Goal: Information Seeking & Learning: Learn about a topic

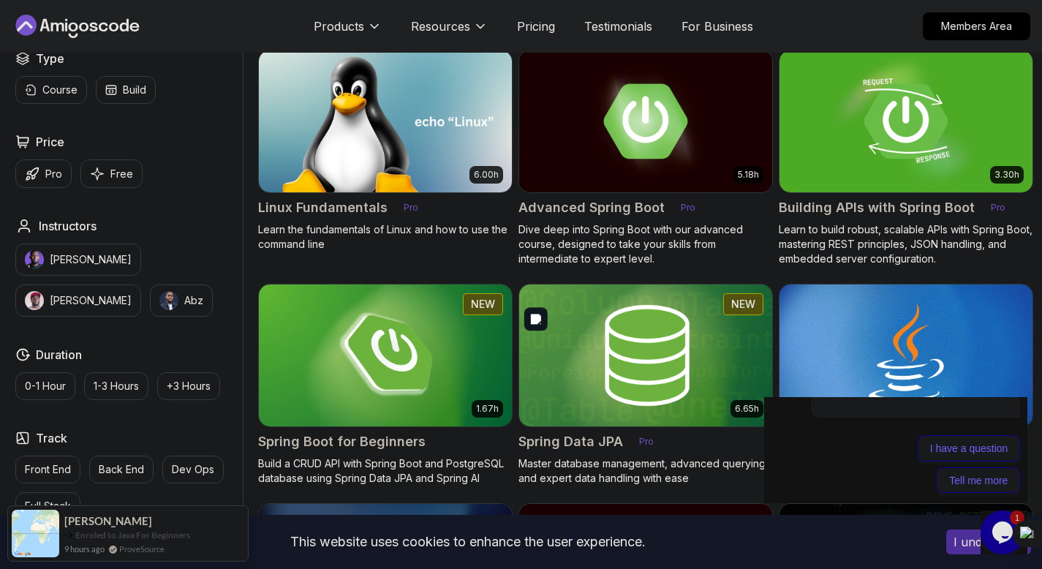
scroll to position [425, 0]
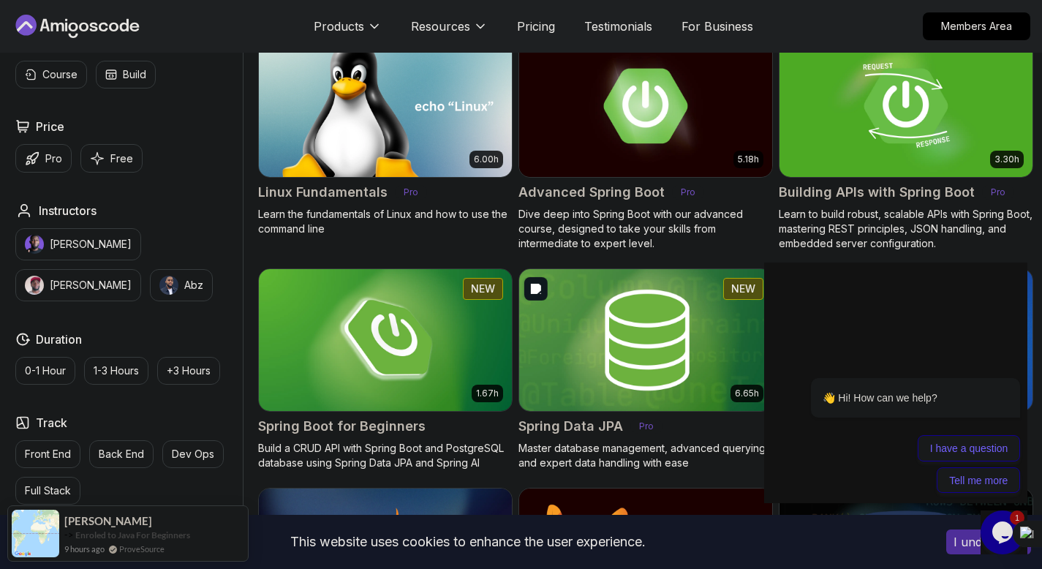
click at [629, 313] on img at bounding box center [646, 340] width 266 height 148
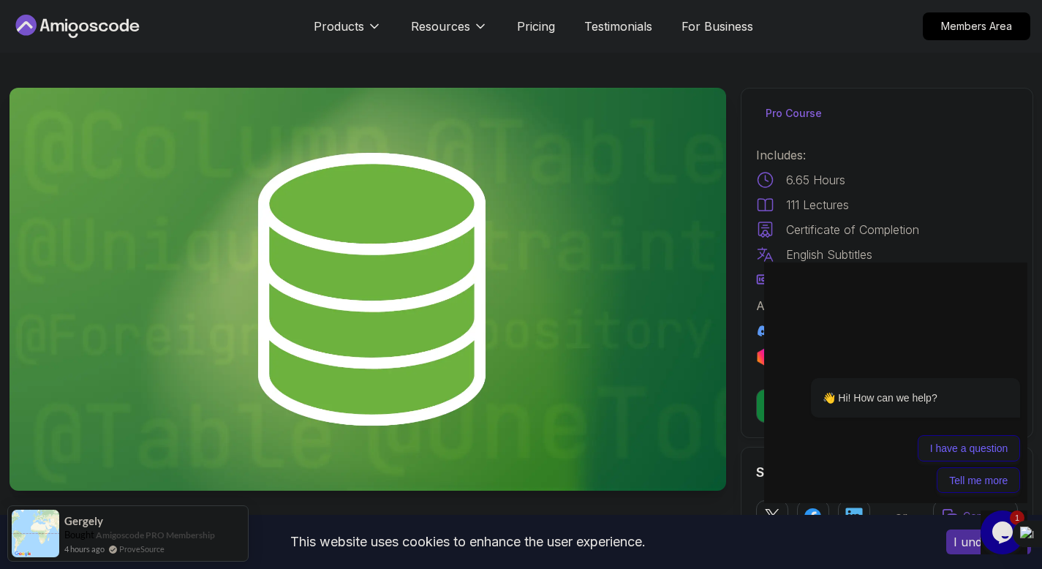
drag, startPoint x: 764, startPoint y: 153, endPoint x: 827, endPoint y: 162, distance: 63.6
click at [827, 162] on p "Includes:" at bounding box center [887, 155] width 262 height 18
click at [1007, 358] on icon "Chat attention grabber" at bounding box center [1012, 357] width 12 height 15
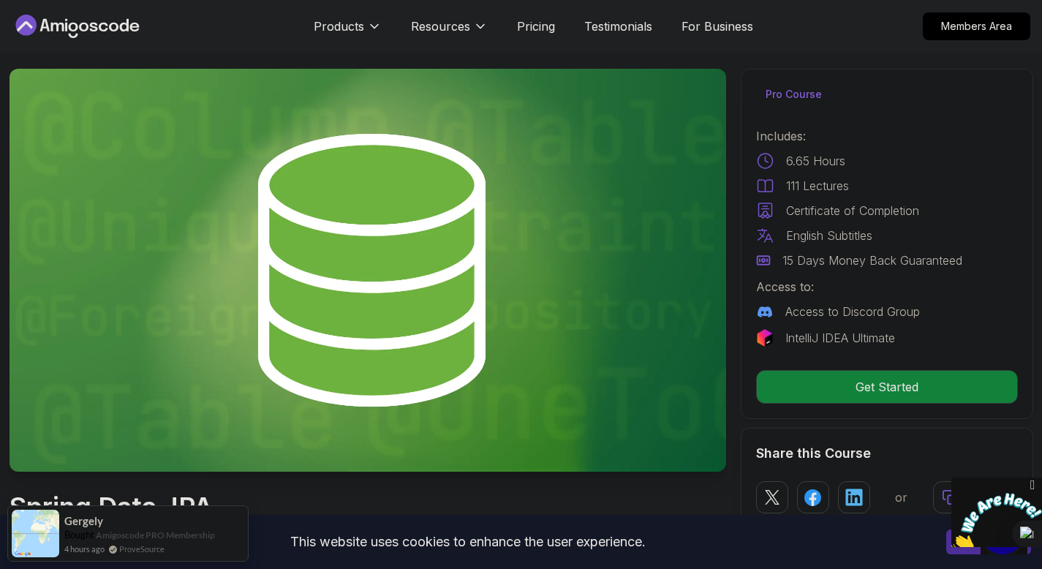
scroll to position [233, 0]
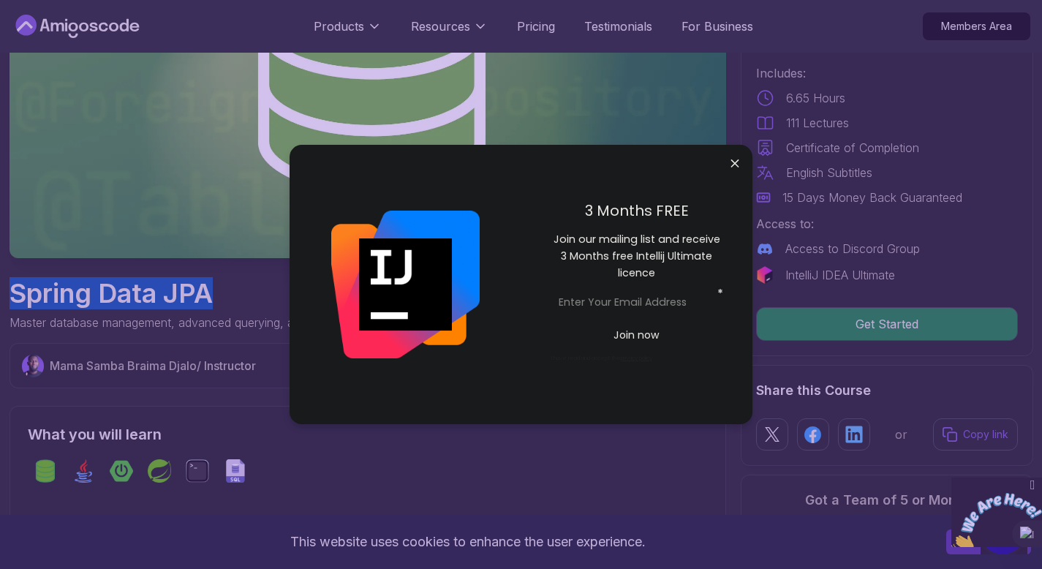
drag, startPoint x: 16, startPoint y: 300, endPoint x: 230, endPoint y: 299, distance: 213.6
click at [230, 299] on h1 "Spring Data JPA" at bounding box center [242, 293] width 465 height 29
click at [151, 290] on h1 "Spring Data JPA" at bounding box center [242, 293] width 465 height 29
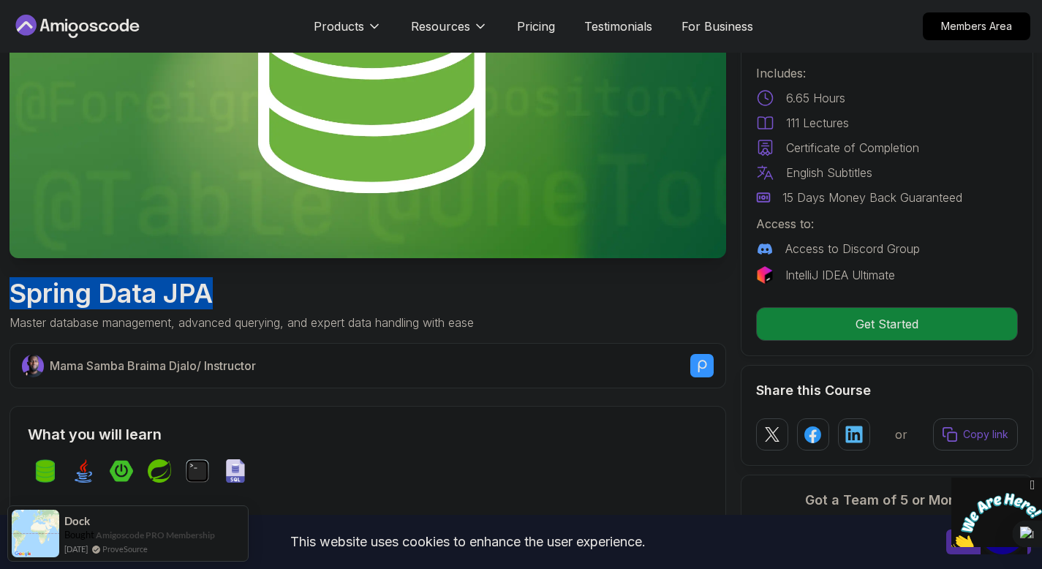
drag, startPoint x: 11, startPoint y: 298, endPoint x: 228, endPoint y: 300, distance: 216.5
click at [228, 300] on h1 "Spring Data JPA" at bounding box center [242, 293] width 465 height 29
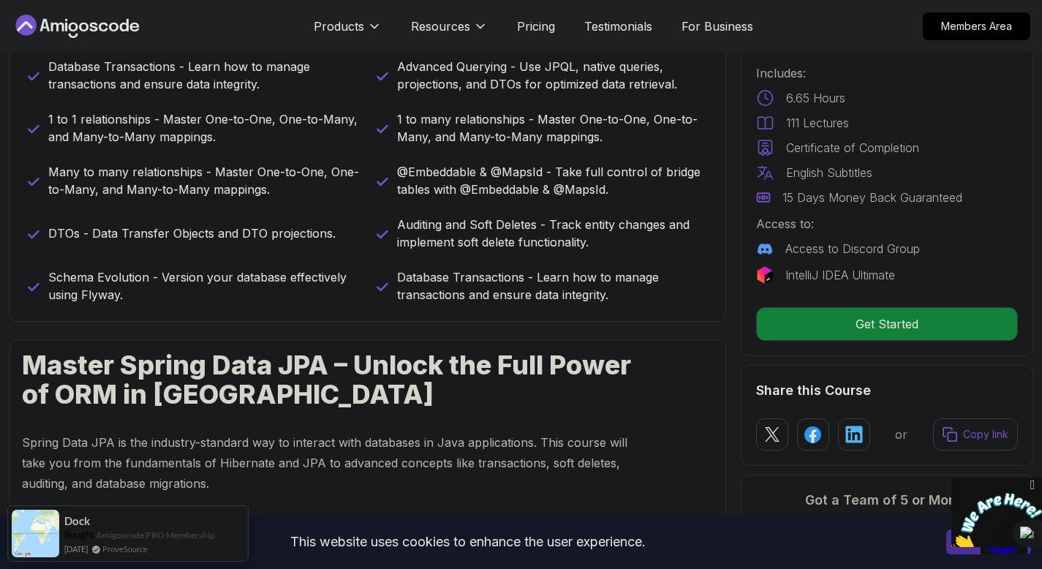
scroll to position [758, 0]
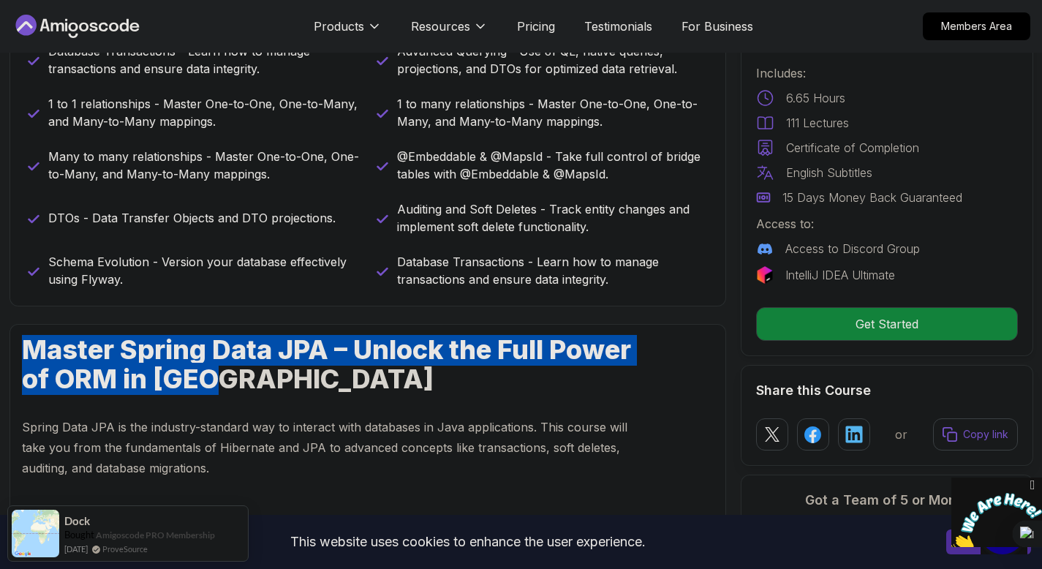
drag, startPoint x: 22, startPoint y: 346, endPoint x: 222, endPoint y: 380, distance: 203.2
click at [222, 380] on h1 "Master Spring Data JPA – Unlock the Full Power of ORM in [GEOGRAPHIC_DATA]" at bounding box center [333, 364] width 623 height 59
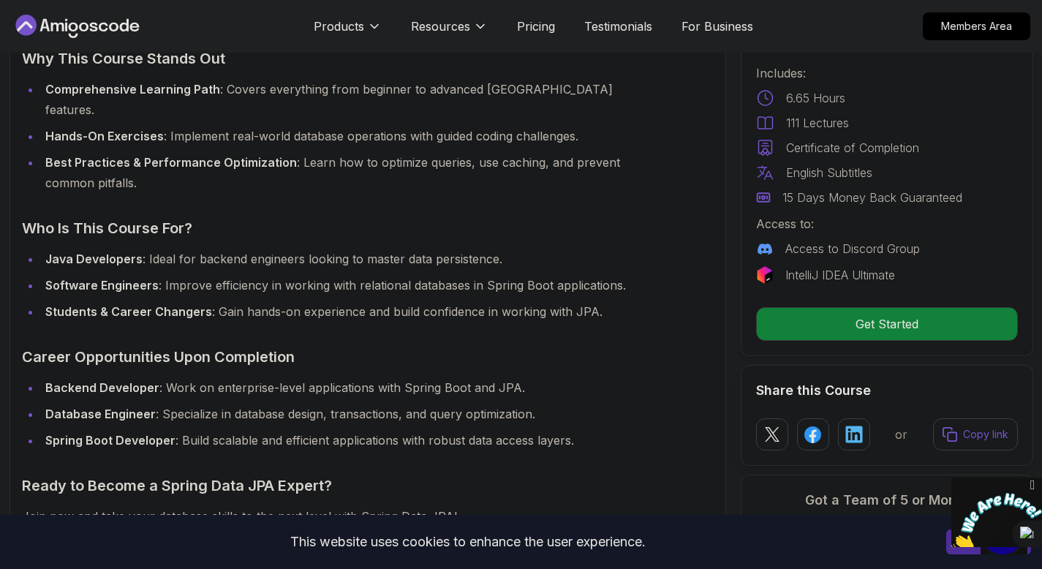
scroll to position [1238, 0]
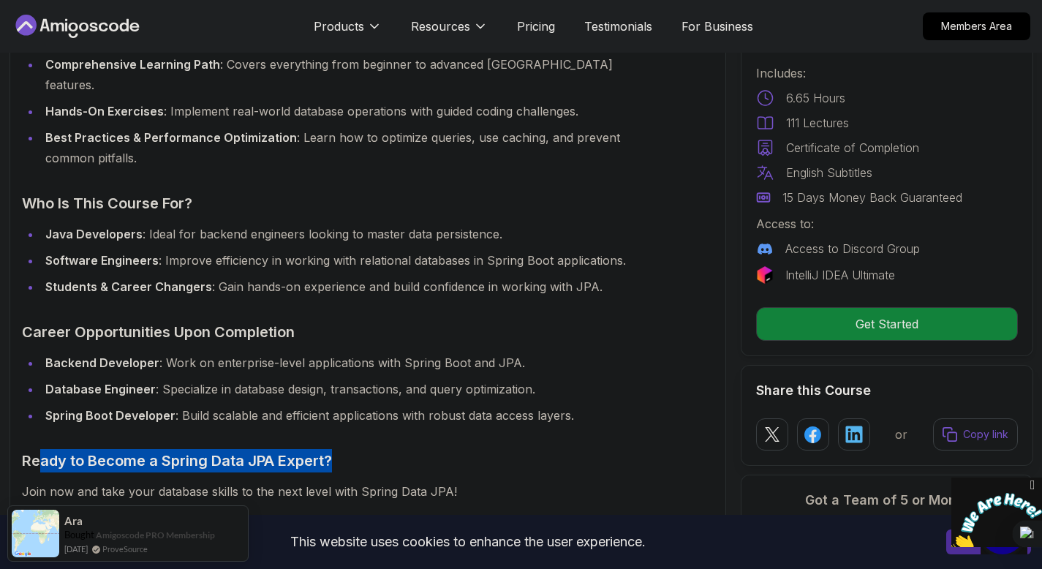
drag, startPoint x: 35, startPoint y: 443, endPoint x: 345, endPoint y: 448, distance: 309.5
click at [345, 449] on h3 "Ready to Become a Spring Data JPA Expert?" at bounding box center [333, 460] width 623 height 23
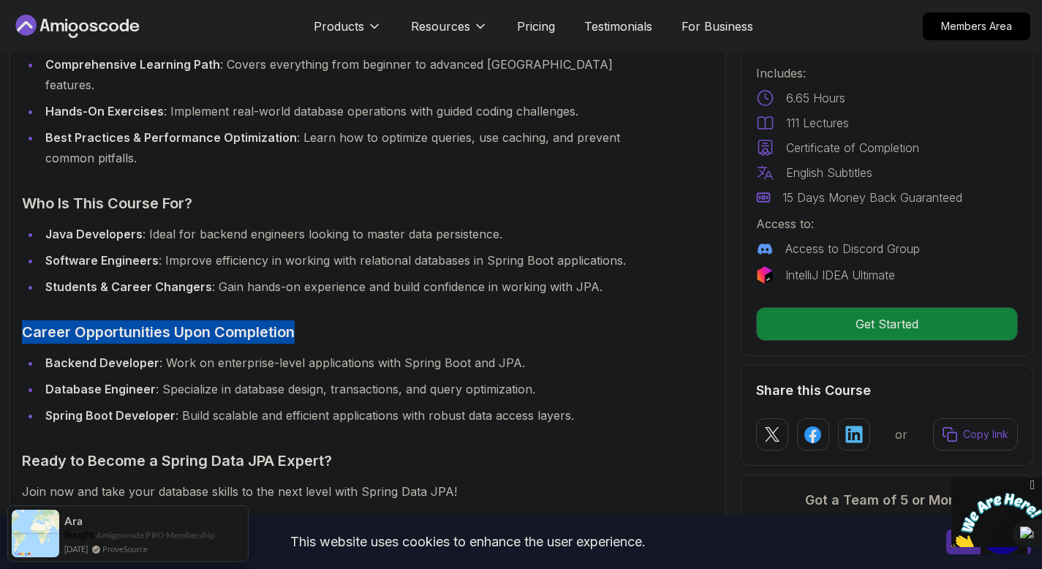
drag, startPoint x: 25, startPoint y: 312, endPoint x: 306, endPoint y: 315, distance: 280.9
click at [306, 320] on h3 "Career Opportunities Upon Completion" at bounding box center [333, 331] width 623 height 23
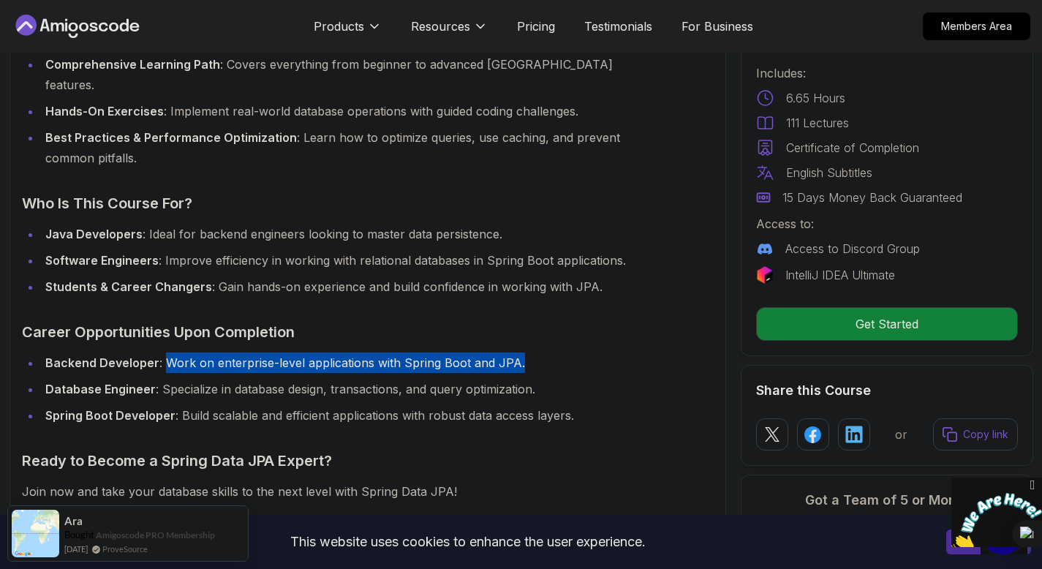
drag, startPoint x: 162, startPoint y: 335, endPoint x: 516, endPoint y: 345, distance: 353.5
click at [516, 353] on li "Backend Developer : Work on enterprise-level applications with Spring Boot and …" at bounding box center [343, 363] width 604 height 20
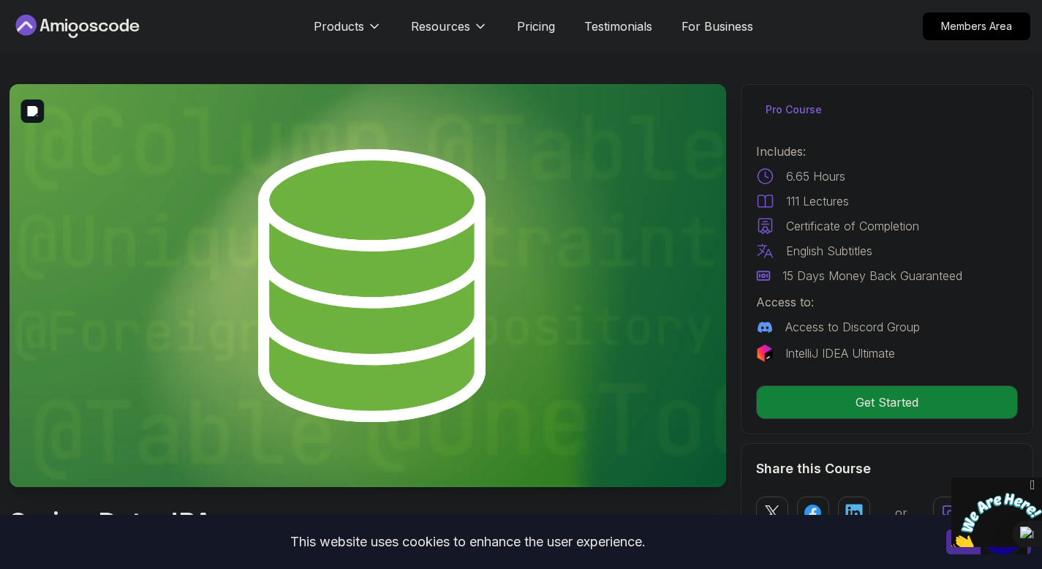
scroll to position [0, 0]
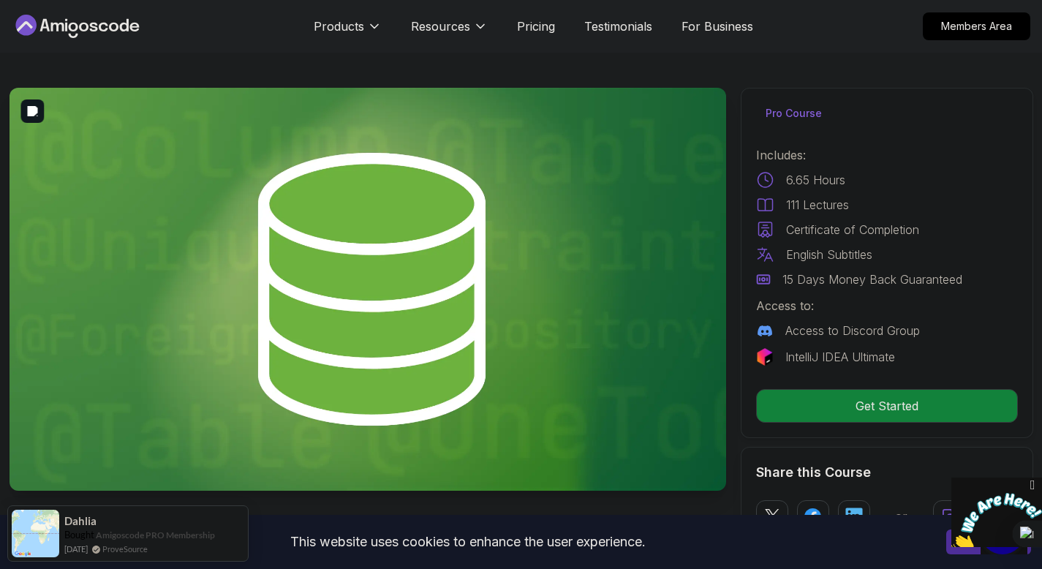
click at [377, 214] on img at bounding box center [368, 289] width 717 height 403
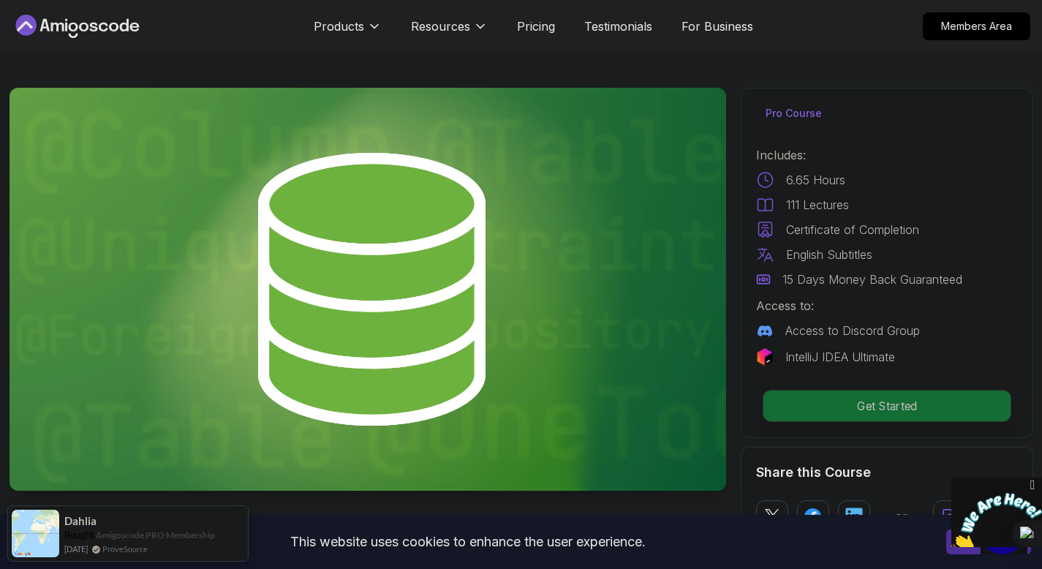
click at [774, 405] on p "Get Started" at bounding box center [886, 406] width 247 height 31
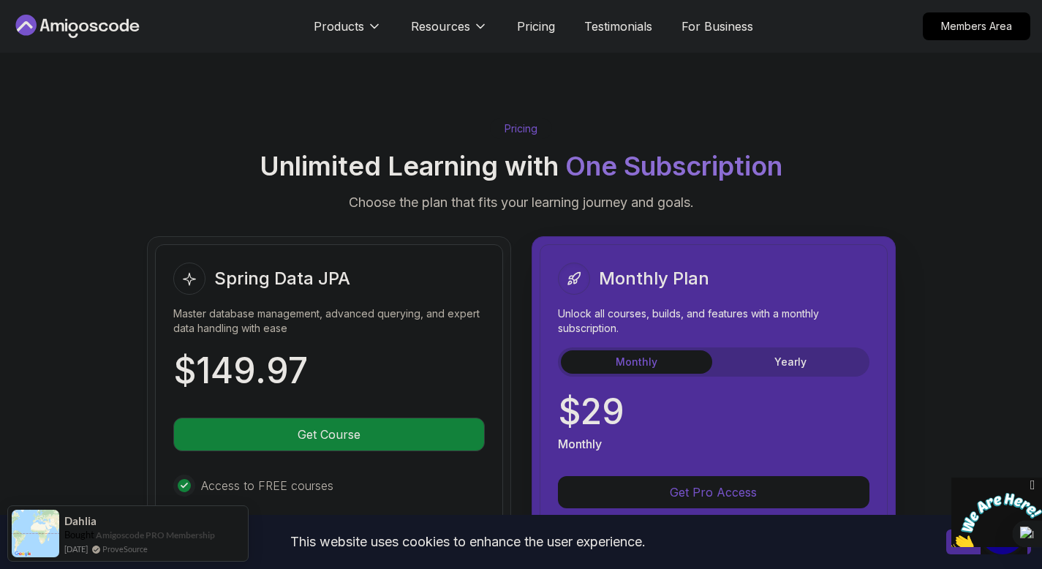
scroll to position [3486, 0]
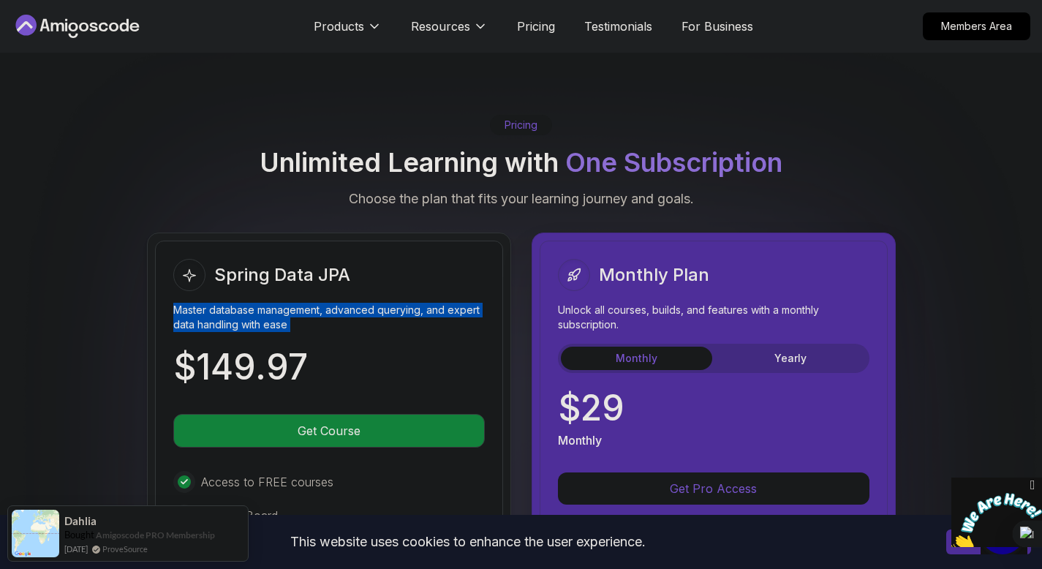
drag, startPoint x: 163, startPoint y: 288, endPoint x: 289, endPoint y: 317, distance: 129.0
click at [289, 317] on div "Spring Data JPA Master database management, advanced querying, and expert data …" at bounding box center [329, 556] width 348 height 631
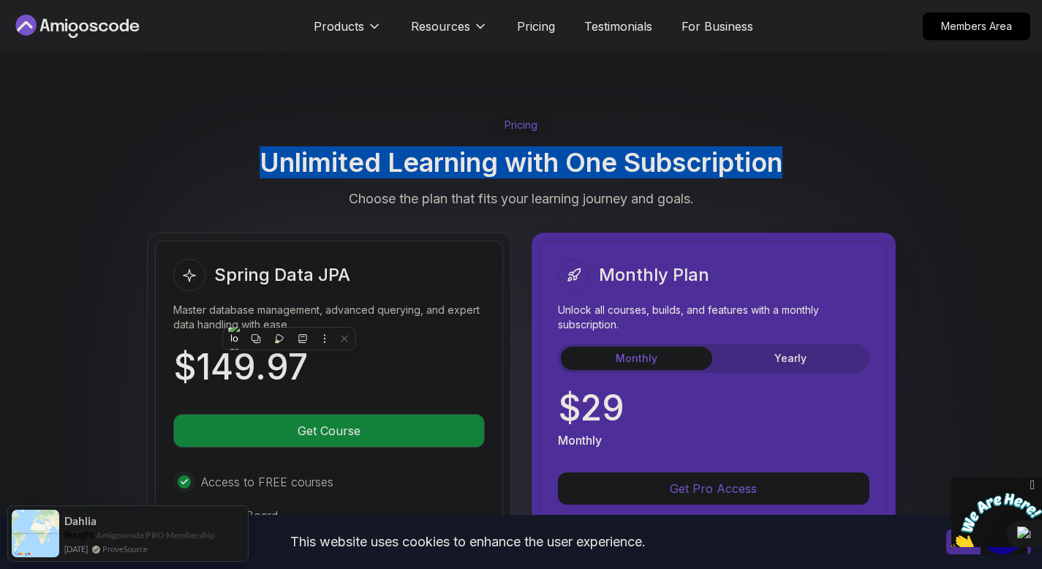
drag, startPoint x: 257, startPoint y: 143, endPoint x: 358, endPoint y: 159, distance: 101.5
click at [358, 159] on div "Pricing Unlimited Learning with One Subscription Choose the plan that fits your…" at bounding box center [522, 161] width 1024 height 95
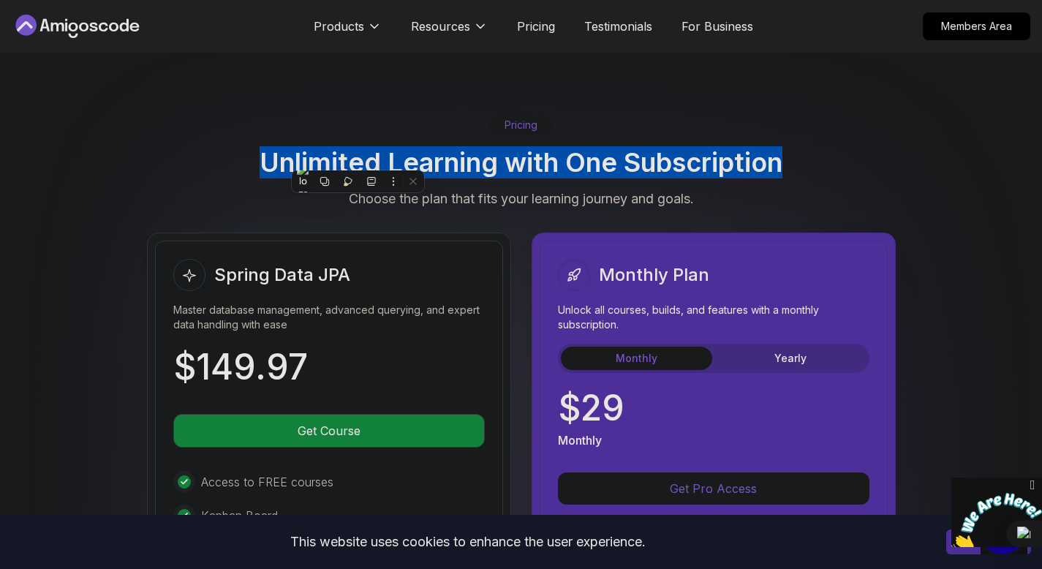
click at [294, 148] on h2 "Unlimited Learning with One Subscription" at bounding box center [521, 162] width 523 height 29
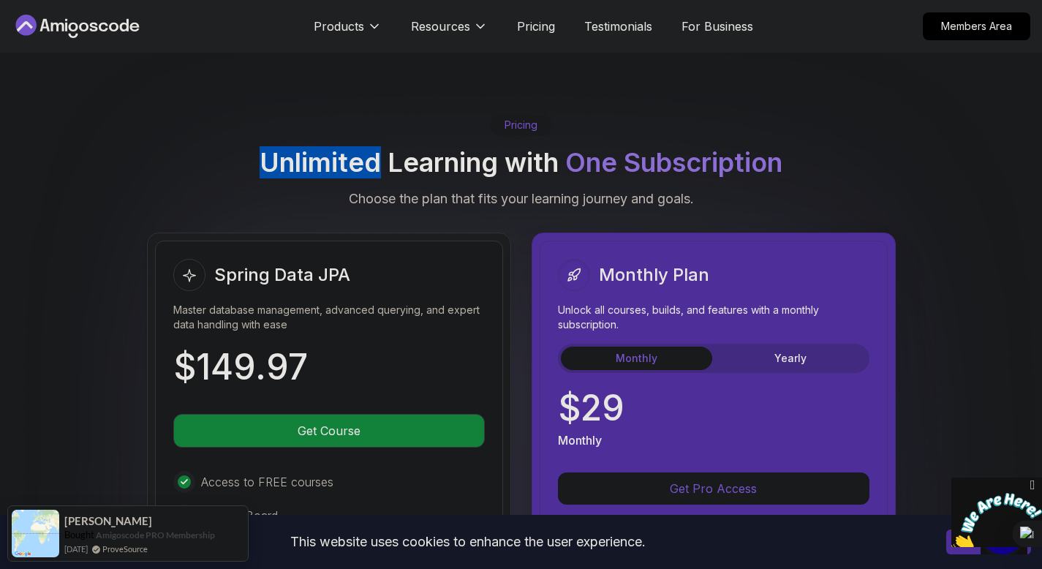
click at [294, 148] on h2 "Unlimited Learning with One Subscription" at bounding box center [521, 162] width 523 height 29
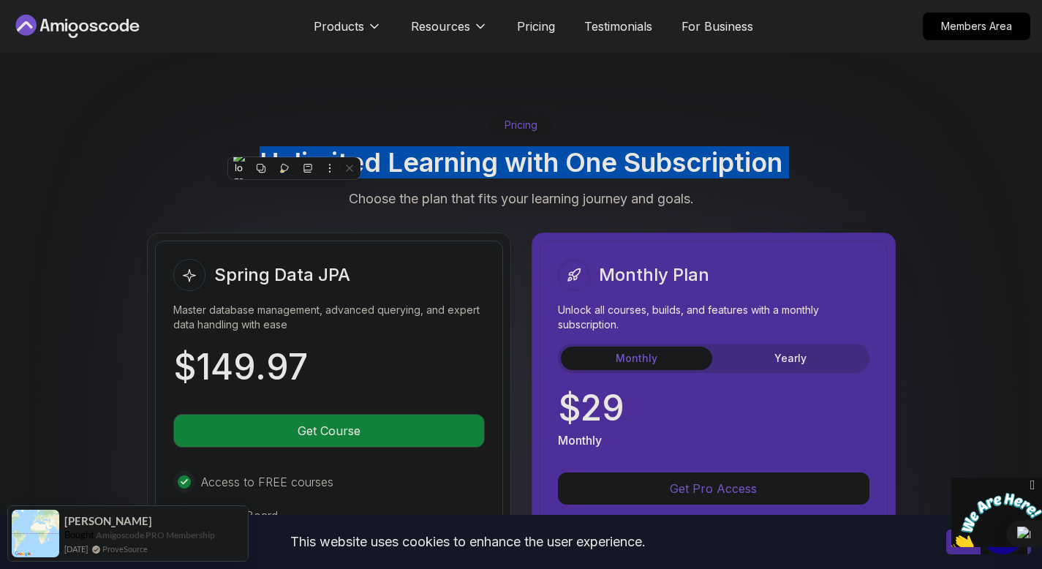
click at [294, 148] on h2 "Unlimited Learning with One Subscription" at bounding box center [521, 162] width 523 height 29
click at [407, 151] on h2 "Unlimited Learning with One Subscription" at bounding box center [521, 162] width 523 height 29
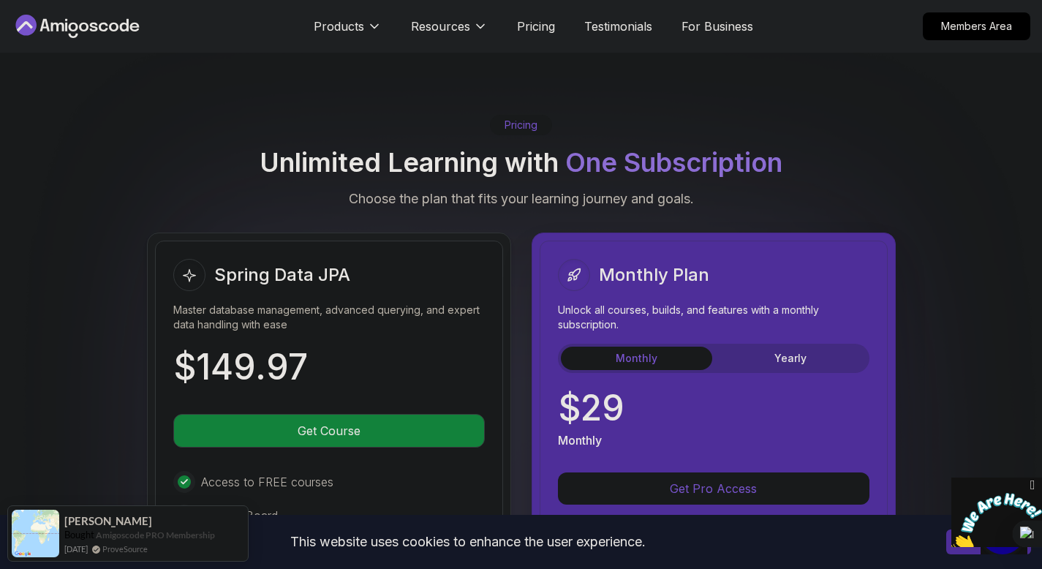
click at [364, 189] on p "Choose the plan that fits your learning journey and goals." at bounding box center [521, 199] width 345 height 20
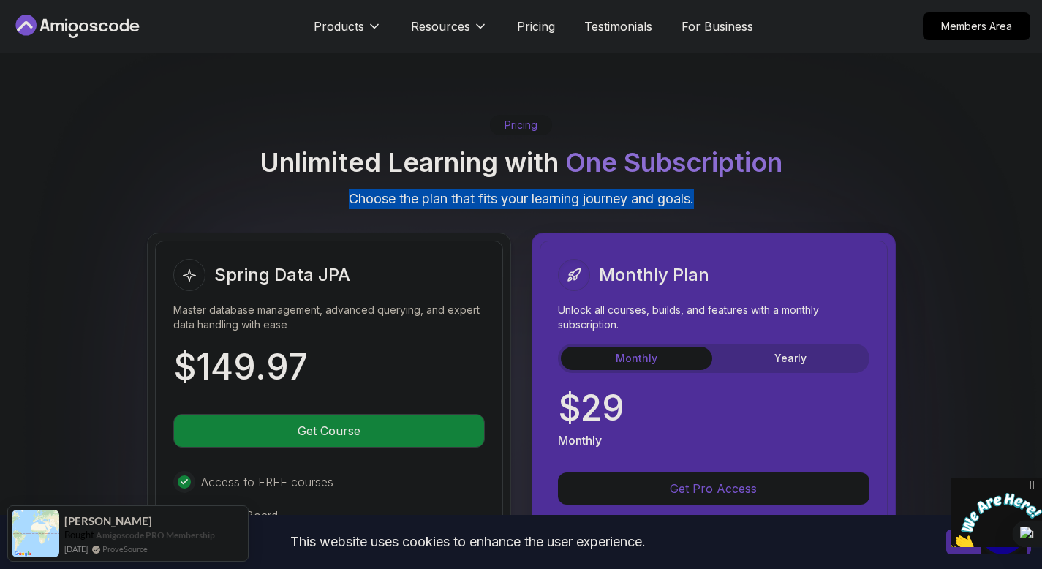
drag, startPoint x: 364, startPoint y: 181, endPoint x: 694, endPoint y: 184, distance: 329.9
click at [694, 189] on p "Choose the plan that fits your learning journey and goals." at bounding box center [521, 199] width 345 height 20
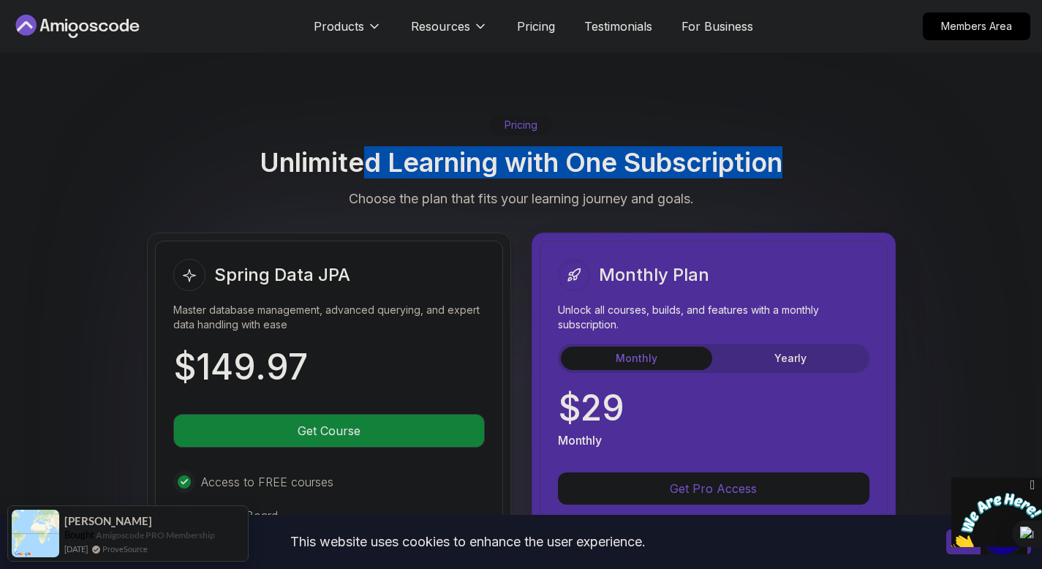
drag, startPoint x: 745, startPoint y: 177, endPoint x: 327, endPoint y: 146, distance: 418.9
click at [348, 148] on div "Pricing Unlimited Learning with One Subscription Choose the plan that fits your…" at bounding box center [522, 161] width 1024 height 95
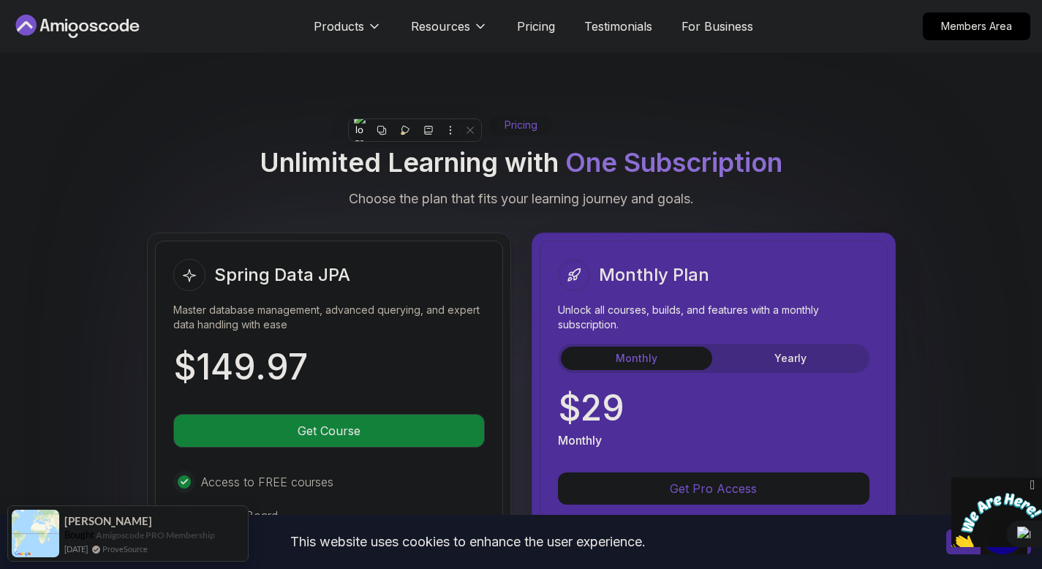
click at [306, 148] on h2 "Unlimited Learning with One Subscription" at bounding box center [521, 162] width 523 height 29
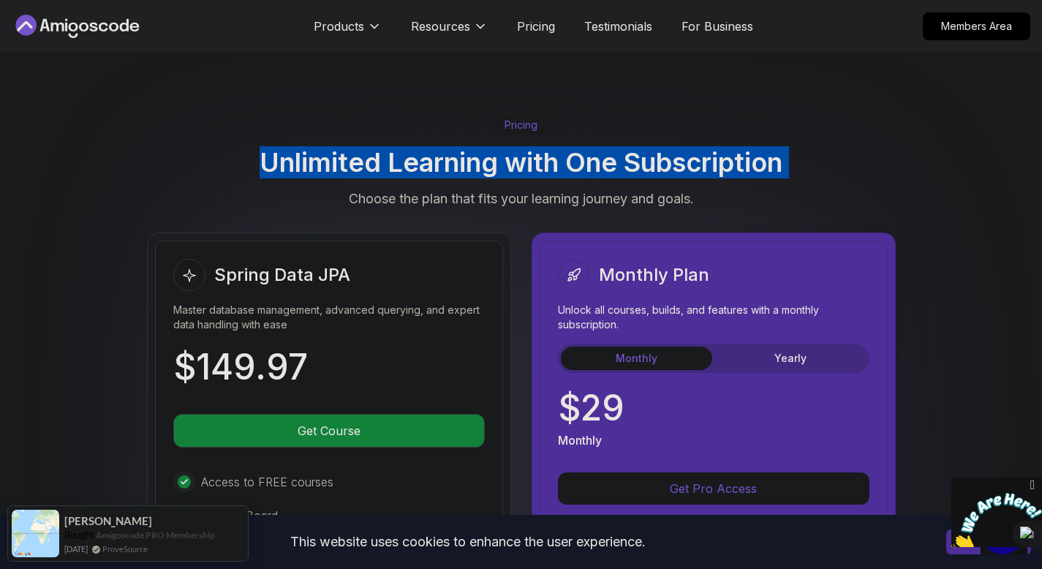
drag, startPoint x: 306, startPoint y: 146, endPoint x: 738, endPoint y: 183, distance: 433.9
click at [738, 183] on div "Pricing Unlimited Learning with One Subscription Choose the plan that fits your…" at bounding box center [522, 161] width 1024 height 95
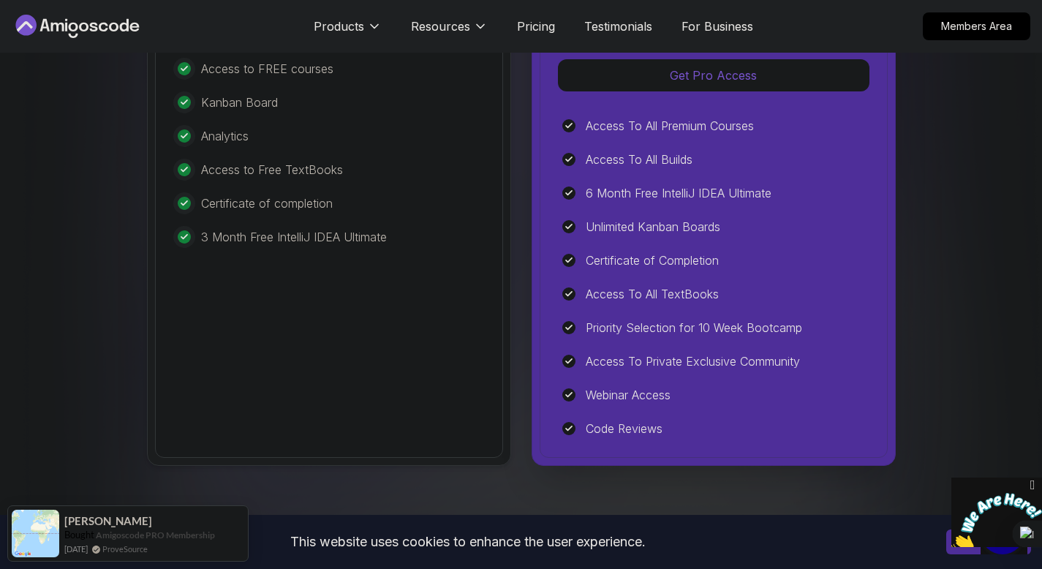
scroll to position [4214, 0]
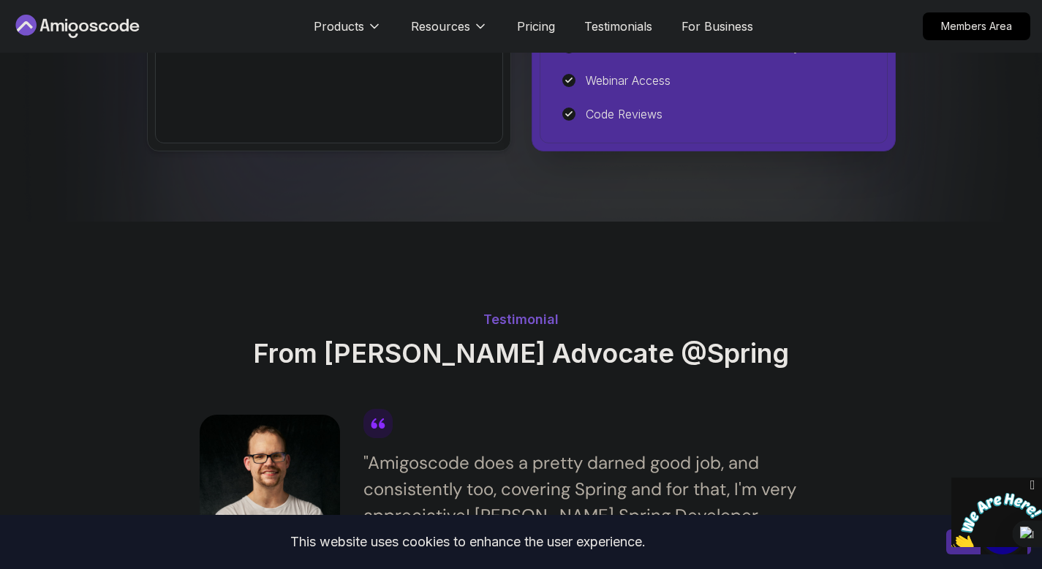
drag, startPoint x: 270, startPoint y: 326, endPoint x: 791, endPoint y: 334, distance: 520.9
click at [791, 339] on h2 "From [PERSON_NAME] Advocate @Spring" at bounding box center [522, 353] width 644 height 29
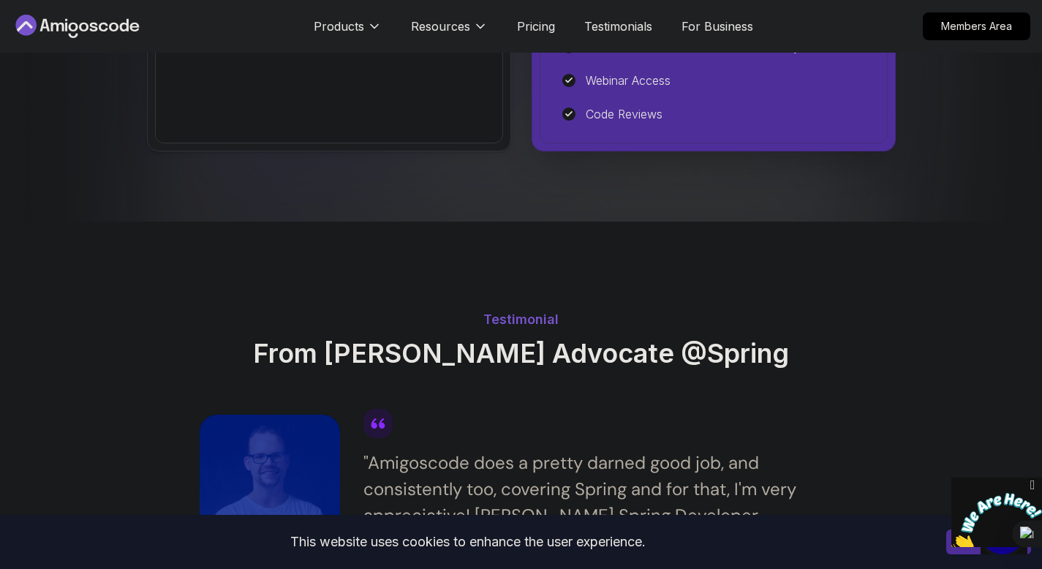
click at [791, 339] on h2 "From [PERSON_NAME] Advocate @Spring" at bounding box center [522, 353] width 644 height 29
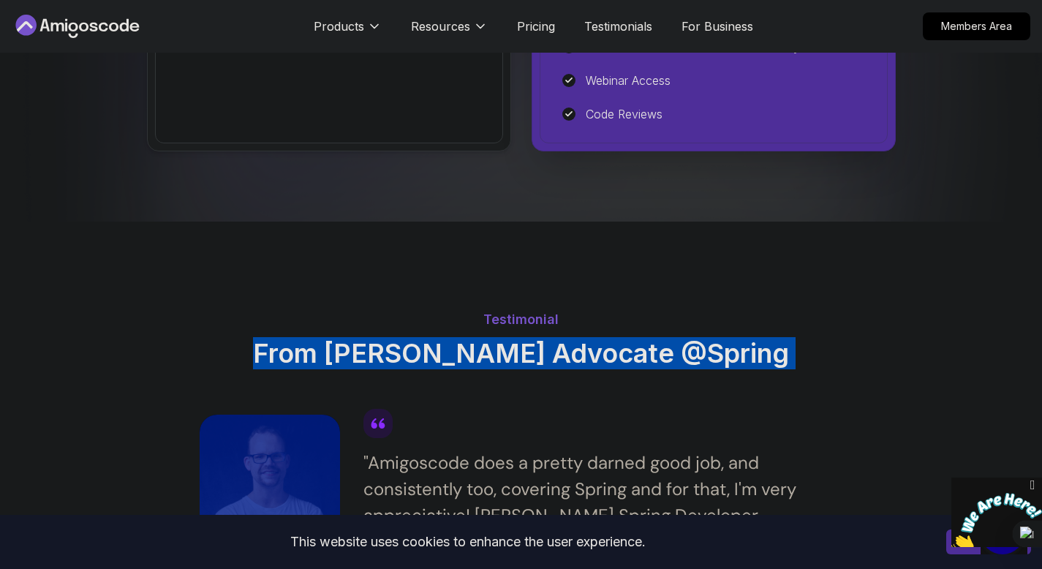
click at [791, 339] on h2 "From [PERSON_NAME] Advocate @Spring" at bounding box center [522, 353] width 644 height 29
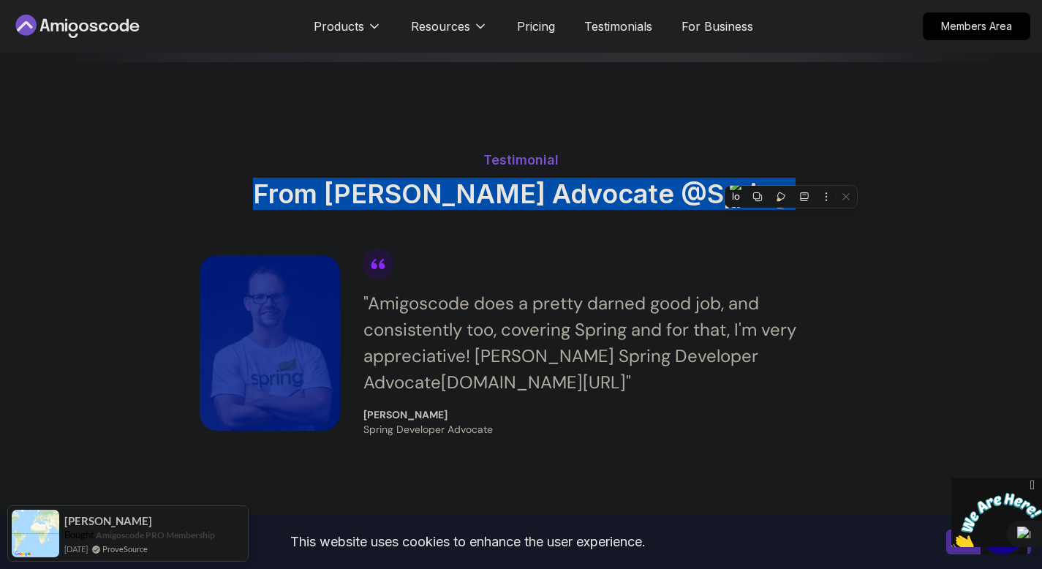
scroll to position [4396, 0]
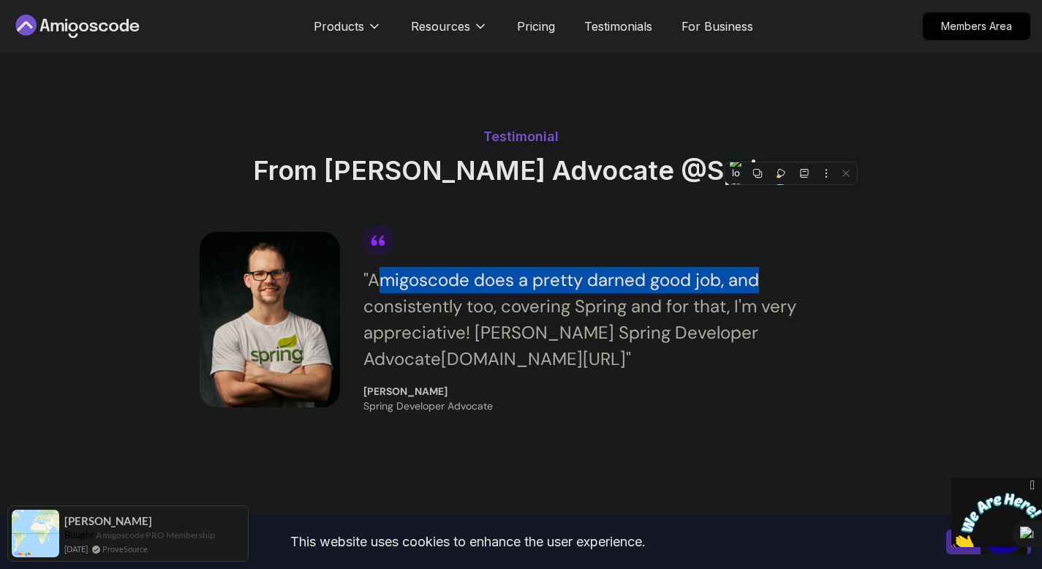
drag, startPoint x: 379, startPoint y: 263, endPoint x: 759, endPoint y: 266, distance: 380.4
click at [759, 267] on div "" Amigoscode does a pretty darned good job, and consistently too, covering Spri…" at bounding box center [604, 319] width 480 height 105
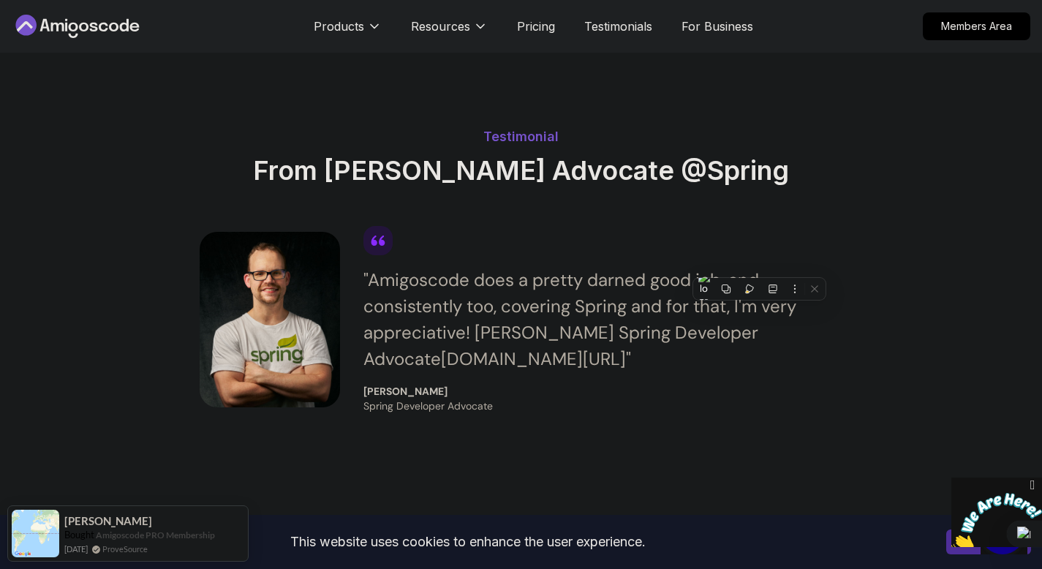
click at [397, 293] on div "" Amigoscode does a pretty darned good job, and consistently too, covering Spri…" at bounding box center [604, 319] width 480 height 105
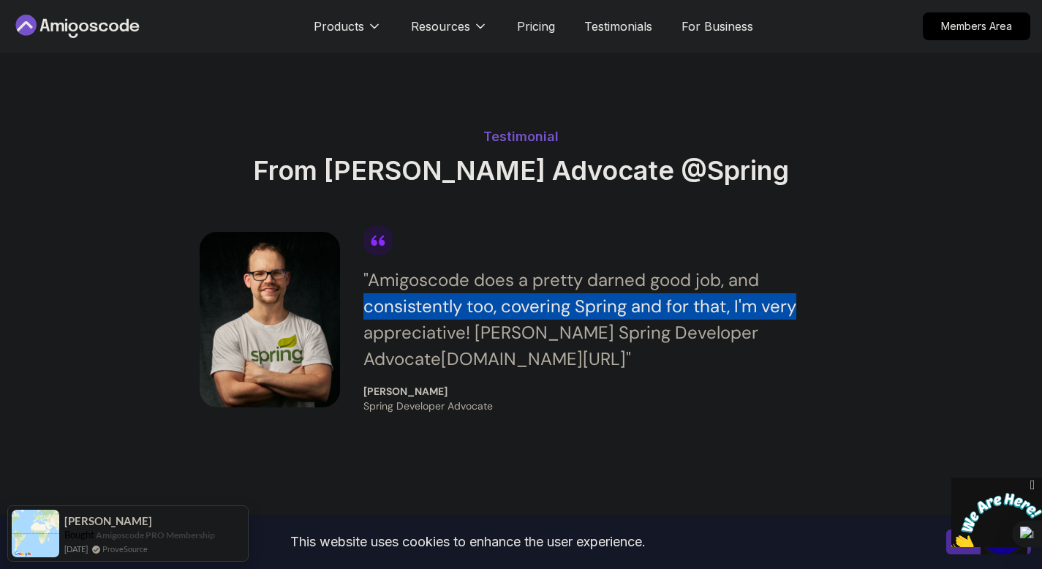
drag, startPoint x: 399, startPoint y: 293, endPoint x: 786, endPoint y: 293, distance: 387.0
click at [786, 293] on div "" Amigoscode does a pretty darned good job, and consistently too, covering Spri…" at bounding box center [604, 319] width 480 height 105
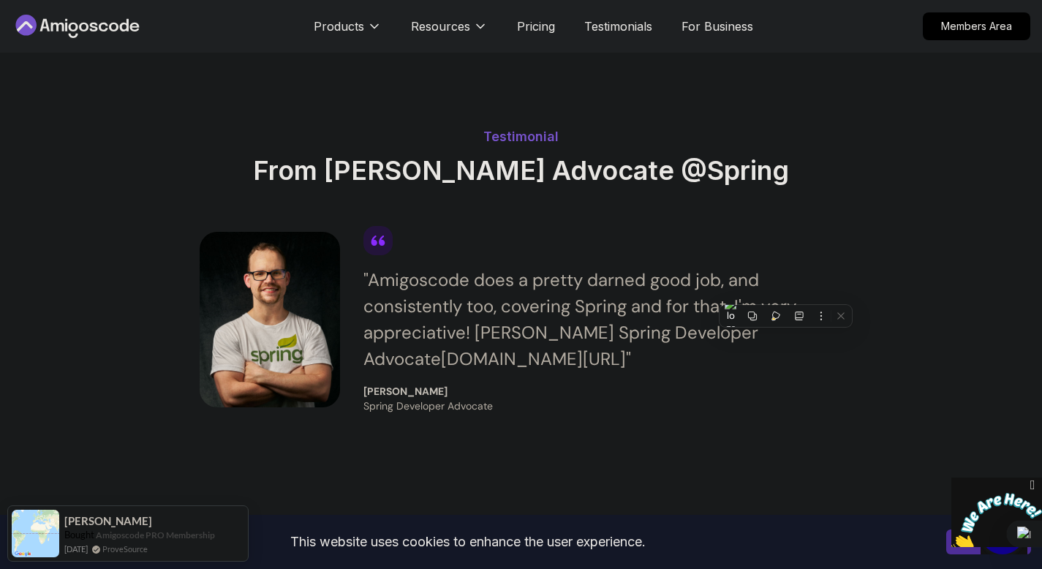
click at [395, 308] on div "" Amigoscode does a pretty darned good job, and consistently too, covering Spri…" at bounding box center [604, 319] width 480 height 105
click at [399, 309] on div "" Amigoscode does a pretty darned good job, and consistently too, covering Spri…" at bounding box center [604, 319] width 480 height 105
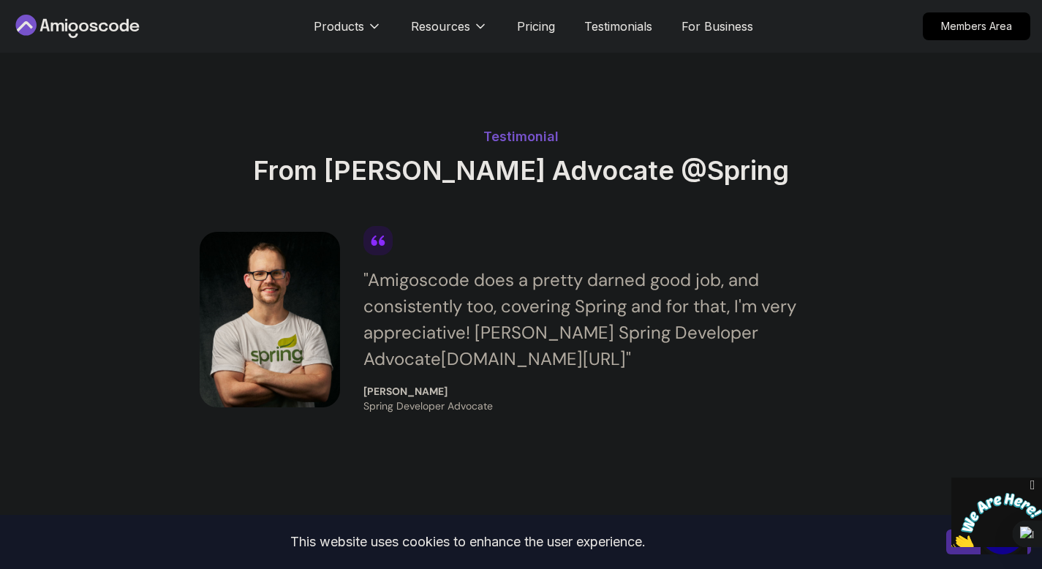
click at [399, 309] on div "" Amigoscode does a pretty darned good job, and consistently too, covering Spri…" at bounding box center [604, 319] width 480 height 105
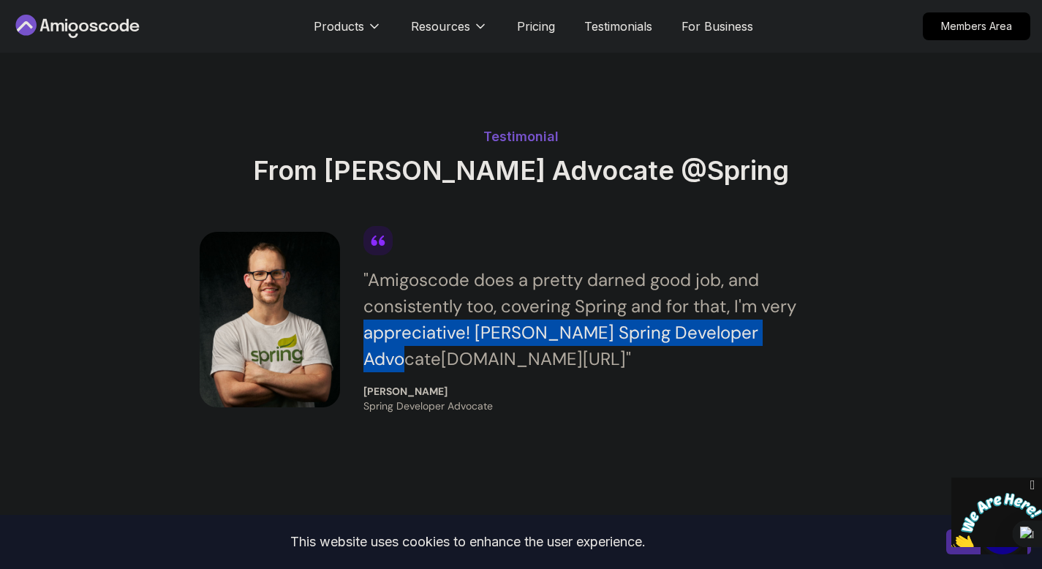
drag, startPoint x: 399, startPoint y: 309, endPoint x: 756, endPoint y: 307, distance: 357.7
click at [756, 307] on div "" Amigoscode does a pretty darned good job, and consistently too, covering Spri…" at bounding box center [604, 319] width 480 height 105
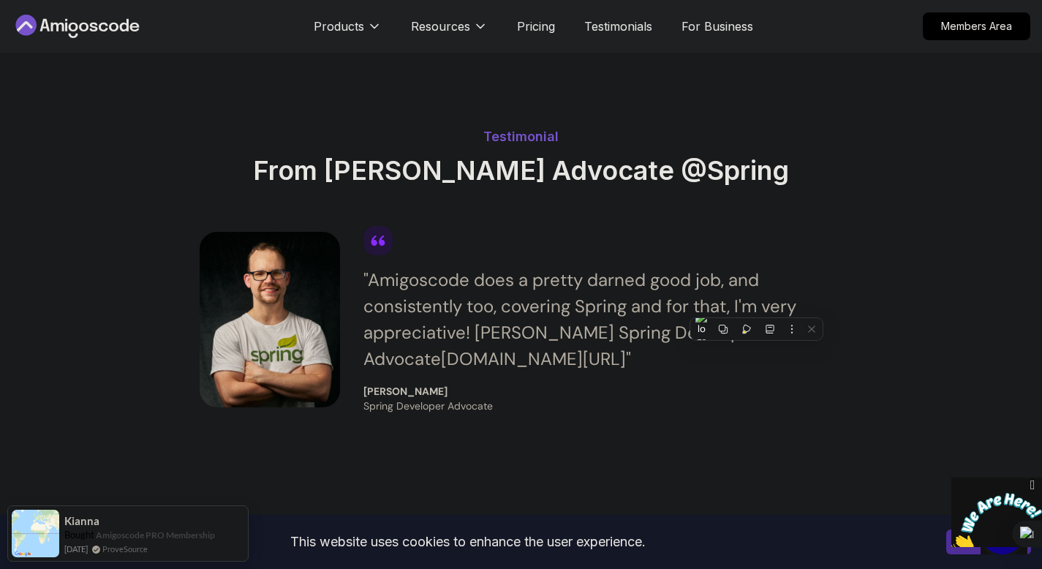
click at [399, 271] on div "" Amigoscode does a pretty darned good job, and consistently too, covering Spri…" at bounding box center [604, 319] width 480 height 105
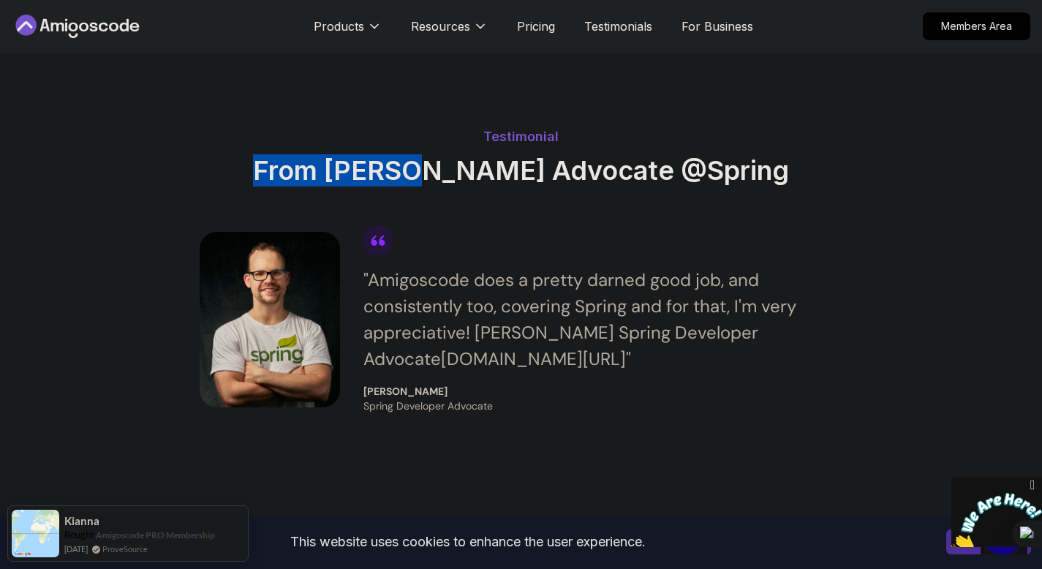
drag, startPoint x: 260, startPoint y: 151, endPoint x: 422, endPoint y: 153, distance: 162.4
click at [422, 156] on h2 "From [PERSON_NAME] Advocate @Spring" at bounding box center [522, 170] width 644 height 29
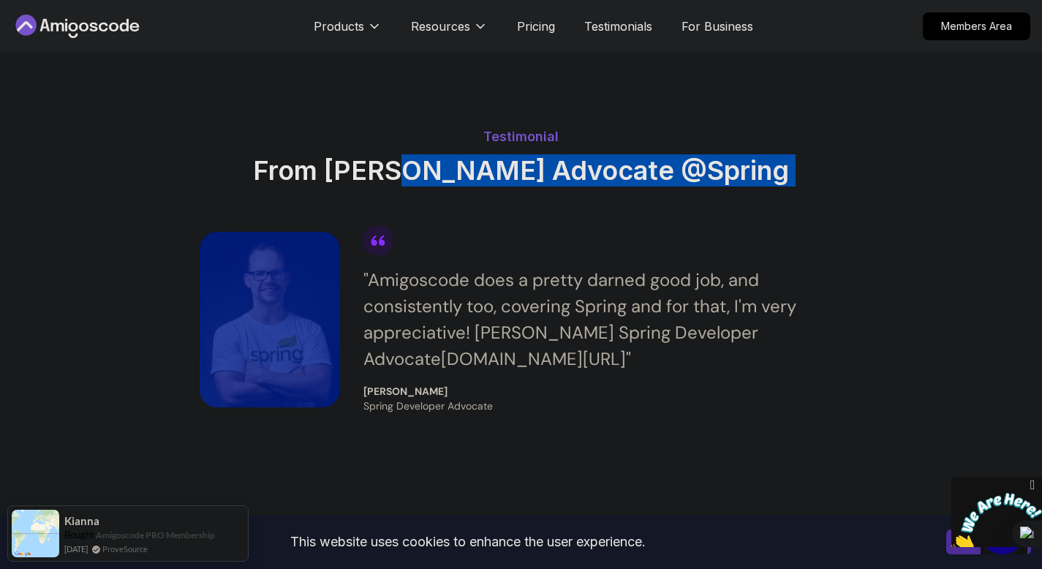
drag, startPoint x: 422, startPoint y: 153, endPoint x: 802, endPoint y: 152, distance: 379.7
click at [802, 156] on h2 "From [PERSON_NAME] Advocate @Spring" at bounding box center [522, 170] width 644 height 29
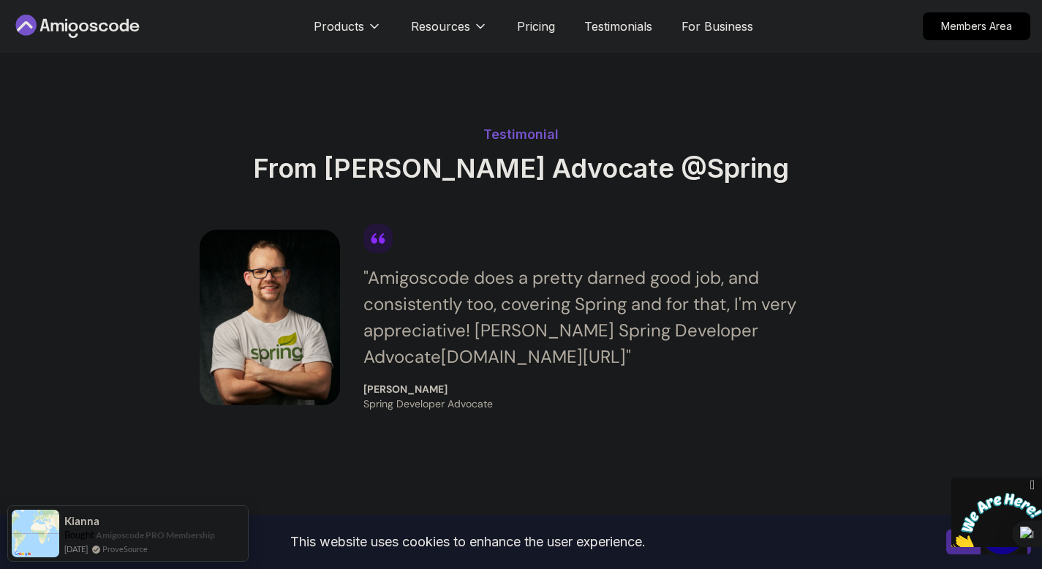
scroll to position [4399, 0]
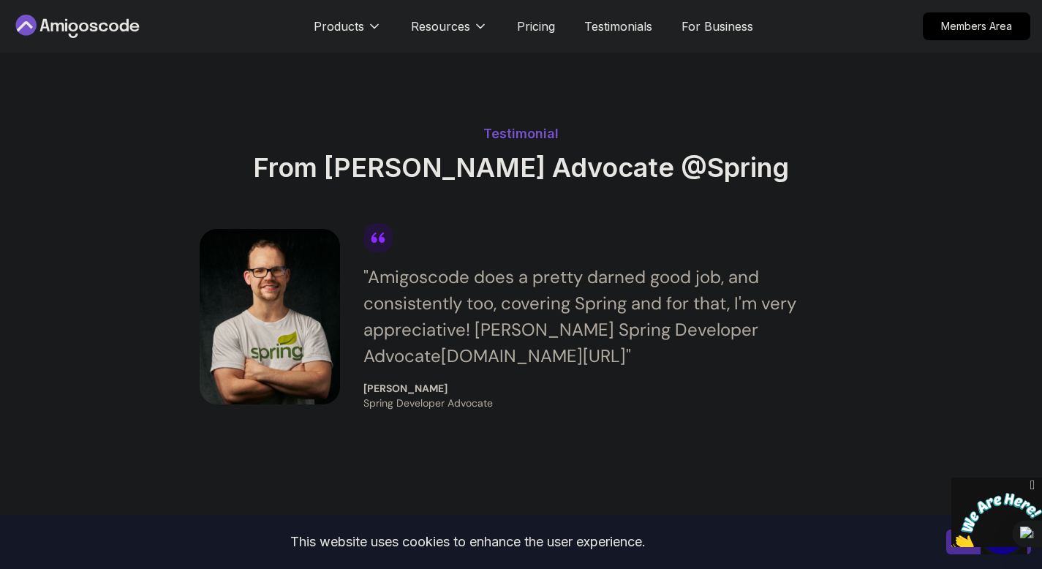
click at [452, 264] on div "" Amigoscode does a pretty darned good job, and consistently too, covering Spri…" at bounding box center [604, 316] width 480 height 105
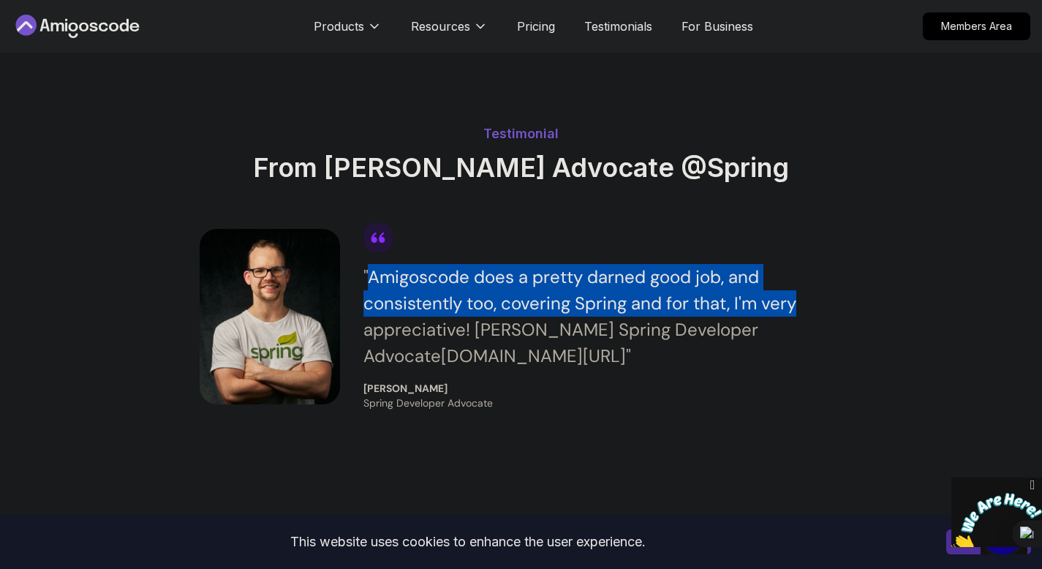
drag, startPoint x: 452, startPoint y: 259, endPoint x: 770, endPoint y: 271, distance: 317.7
click at [770, 271] on div "" Amigoscode does a pretty darned good job, and consistently too, covering Spri…" at bounding box center [604, 316] width 480 height 105
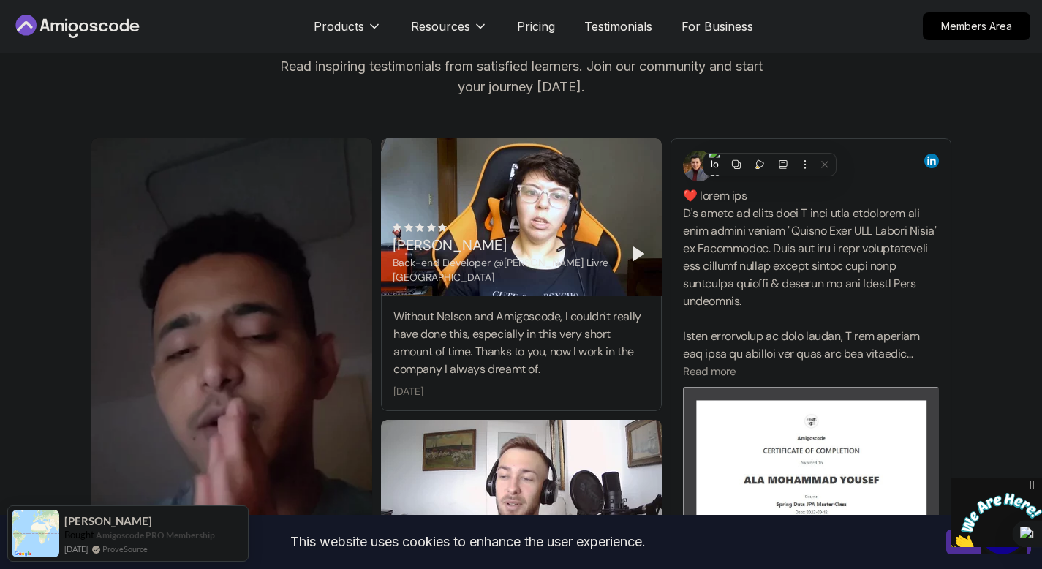
scroll to position [4978, 0]
click at [407, 314] on div "Without Nelson and Amigoscode, I couldn't really have done this, especially in …" at bounding box center [522, 344] width 256 height 70
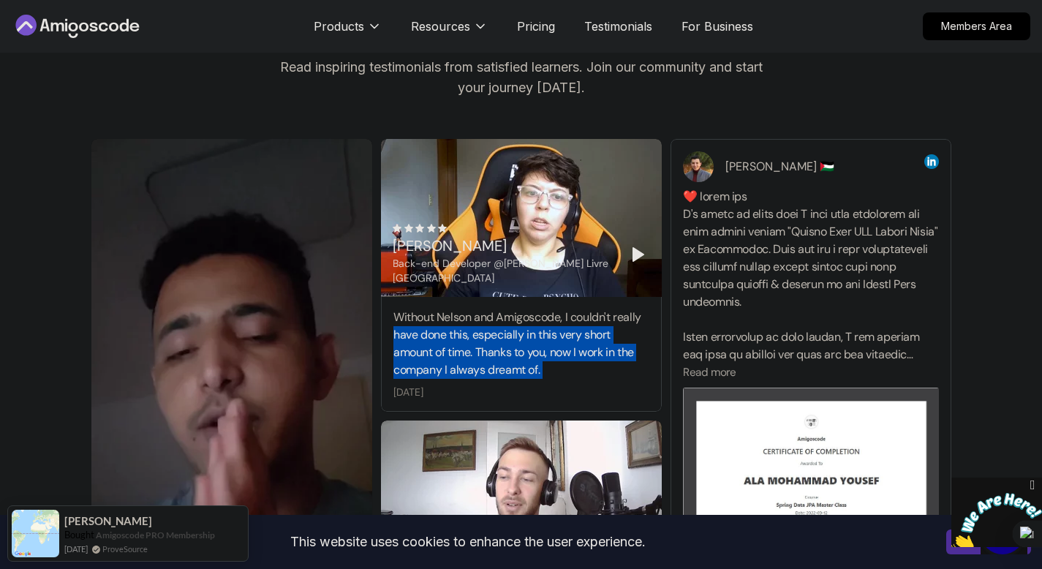
drag, startPoint x: 407, startPoint y: 314, endPoint x: 553, endPoint y: 353, distance: 151.5
click at [553, 353] on div "Without Nelson and Amigoscode, I couldn't really have done this, especially in …" at bounding box center [522, 344] width 256 height 70
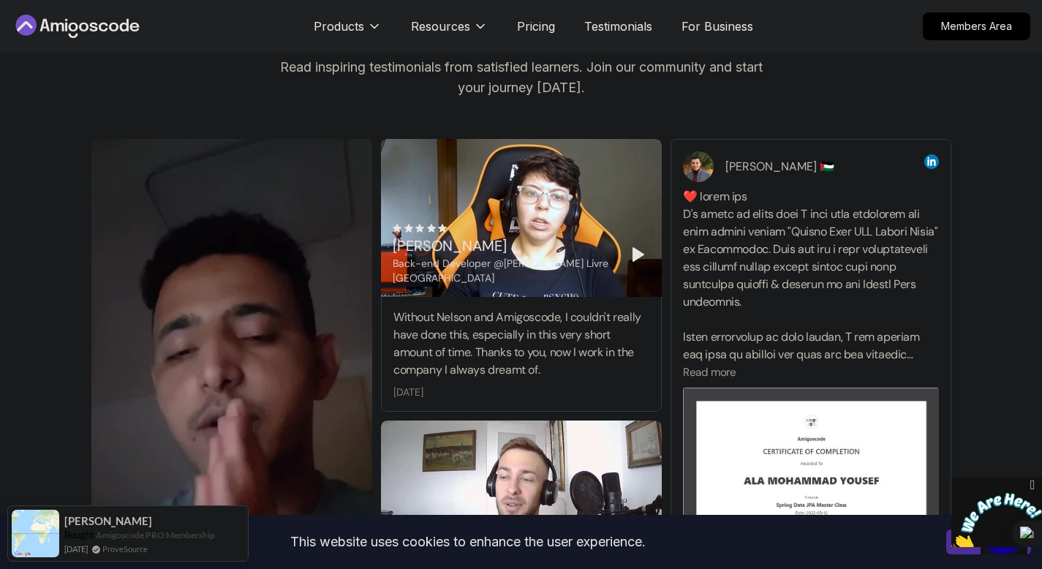
click at [450, 236] on div "[PERSON_NAME]" at bounding box center [504, 246] width 222 height 20
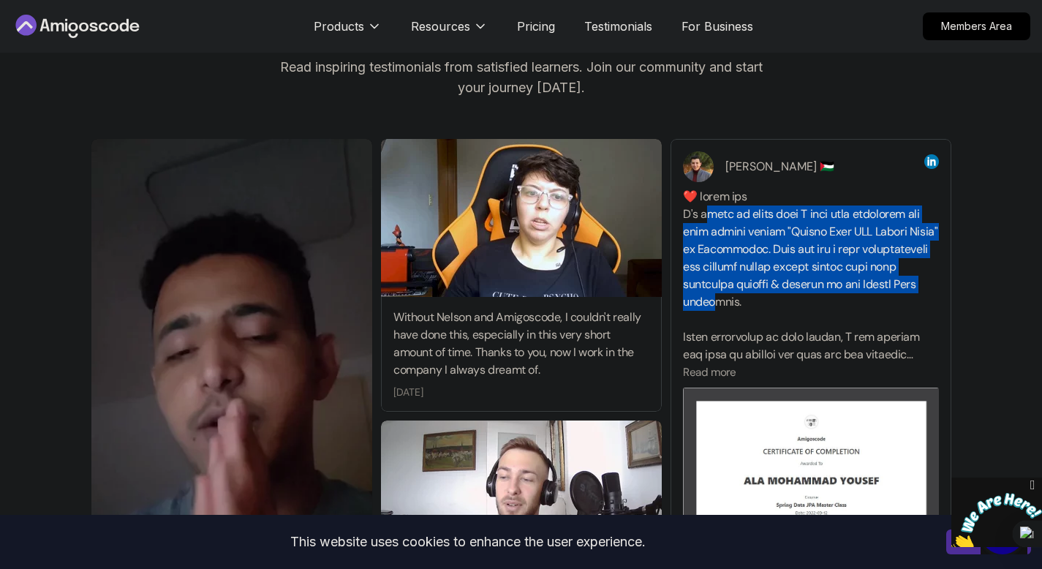
drag, startPoint x: 704, startPoint y: 195, endPoint x: 793, endPoint y: 285, distance: 126.2
click at [793, 285] on div at bounding box center [811, 276] width 256 height 176
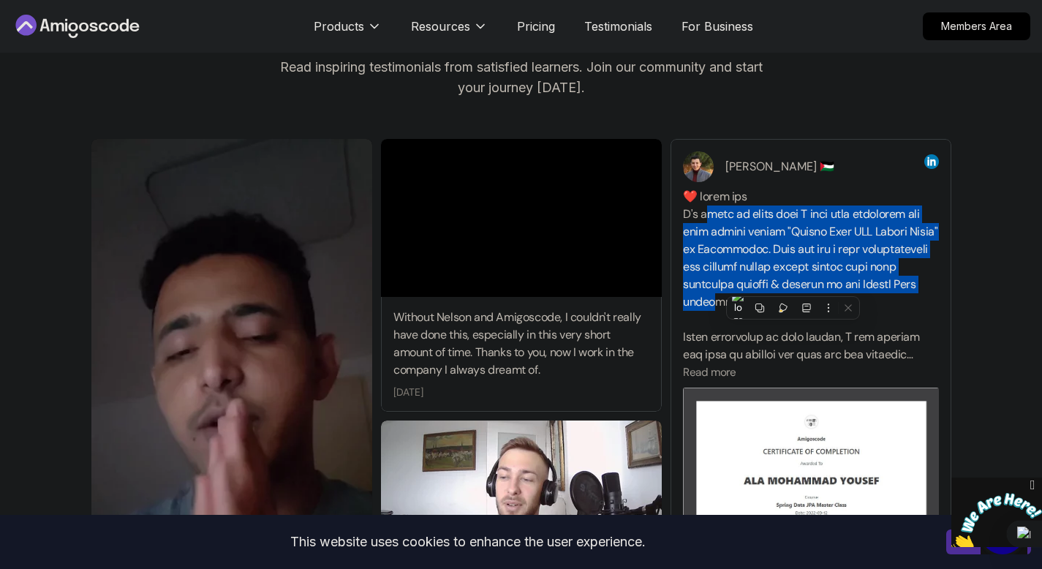
click at [793, 285] on div at bounding box center [811, 276] width 256 height 176
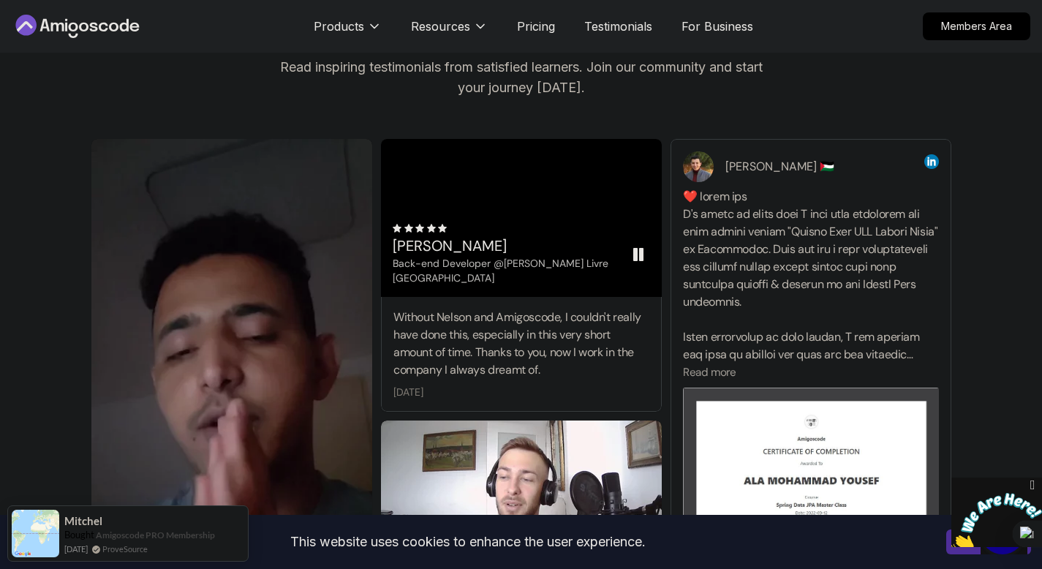
click at [634, 249] on rect "Pause" at bounding box center [635, 255] width 3 height 12
click at [791, 197] on div at bounding box center [811, 276] width 256 height 176
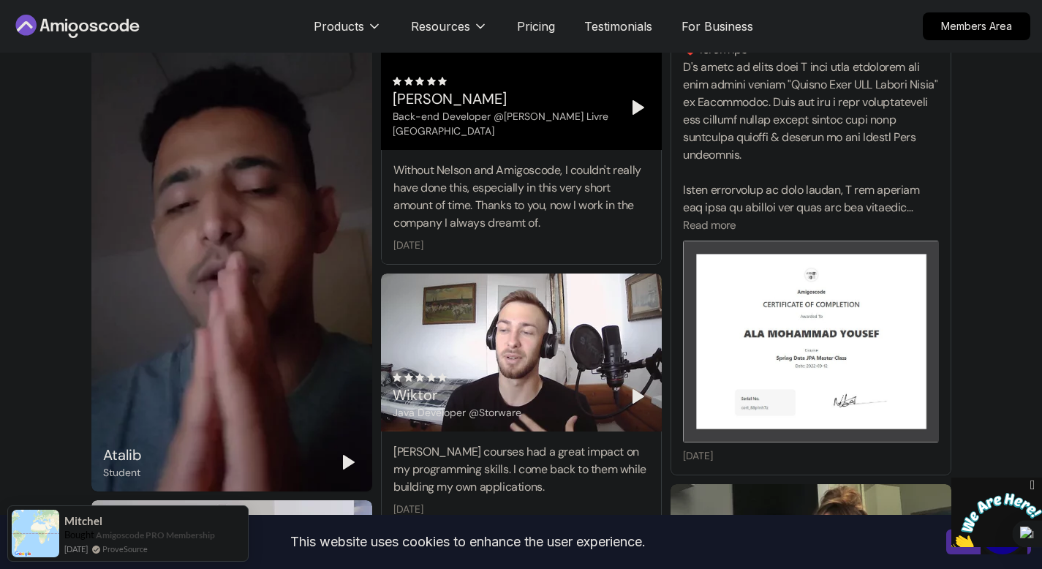
scroll to position [5180, 0]
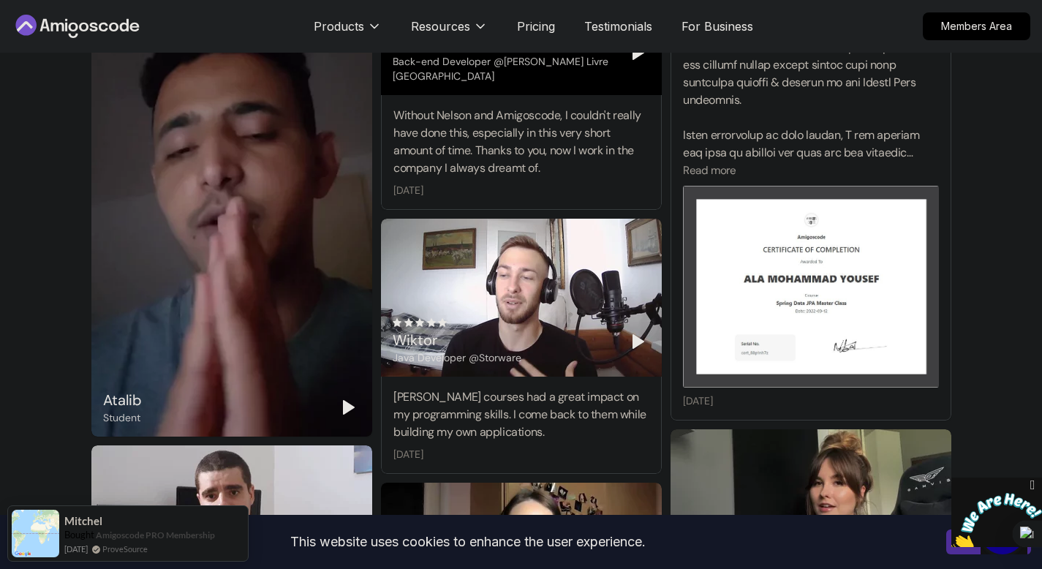
click at [511, 388] on div "[PERSON_NAME] courses had a great impact on my programming skills. I come back …" at bounding box center [522, 414] width 256 height 53
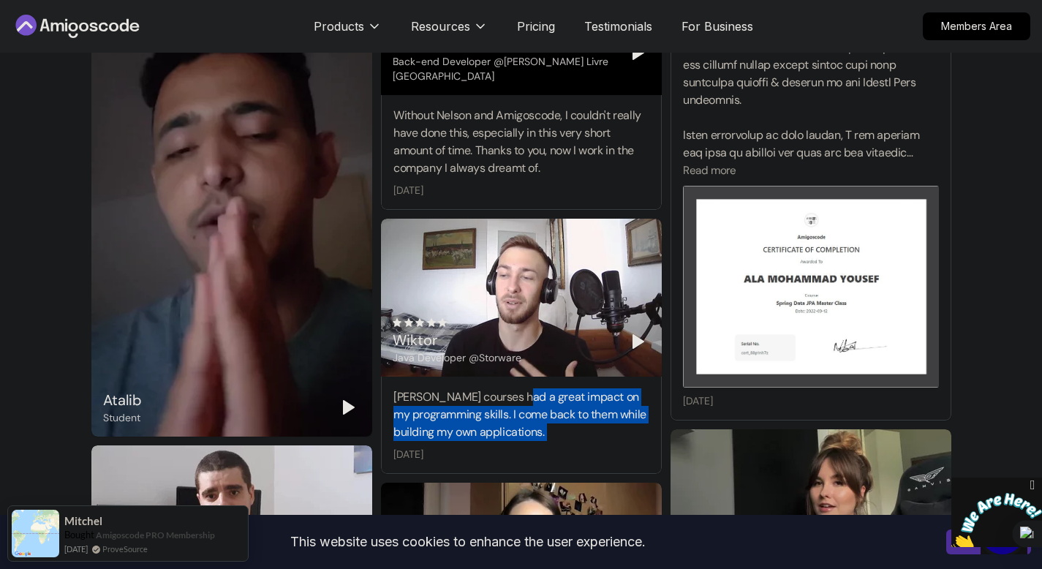
drag, startPoint x: 511, startPoint y: 380, endPoint x: 546, endPoint y: 415, distance: 49.1
click at [546, 415] on div "[PERSON_NAME] courses had a great impact on my programming skills. I come back …" at bounding box center [522, 414] width 256 height 53
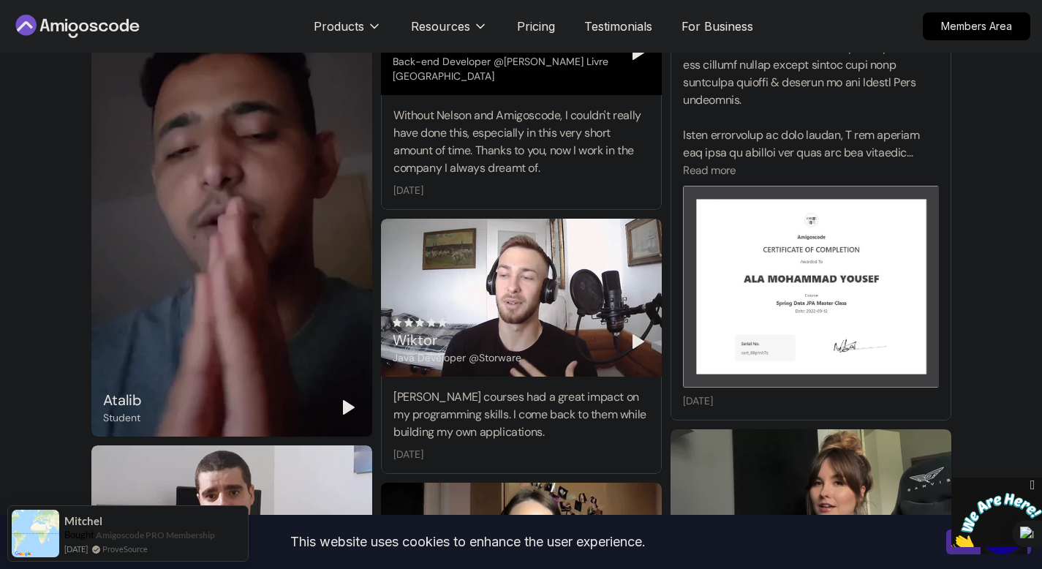
click at [633, 335] on polygon "Play" at bounding box center [638, 341] width 10 height 13
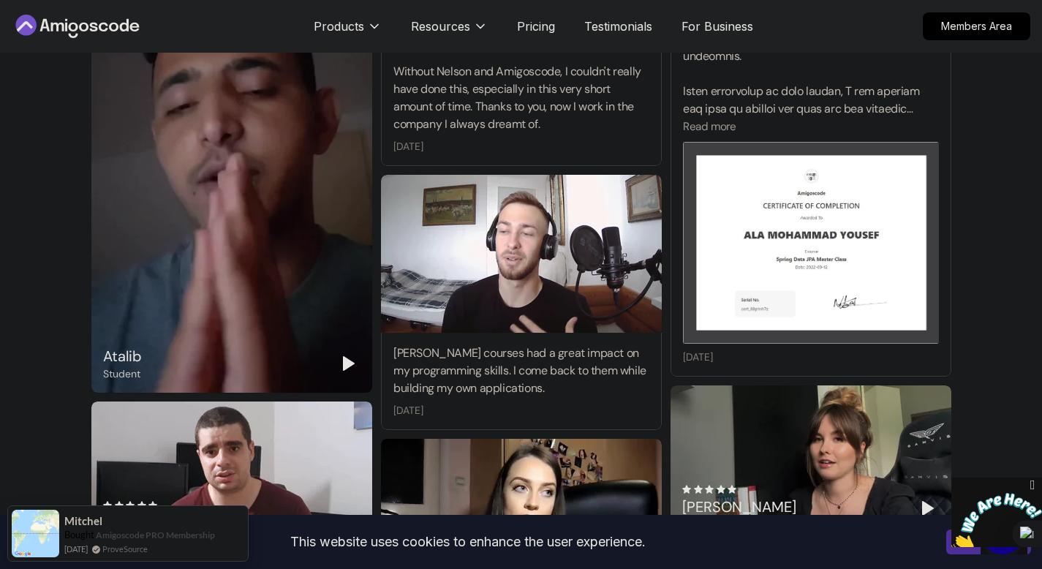
scroll to position [5415, 0]
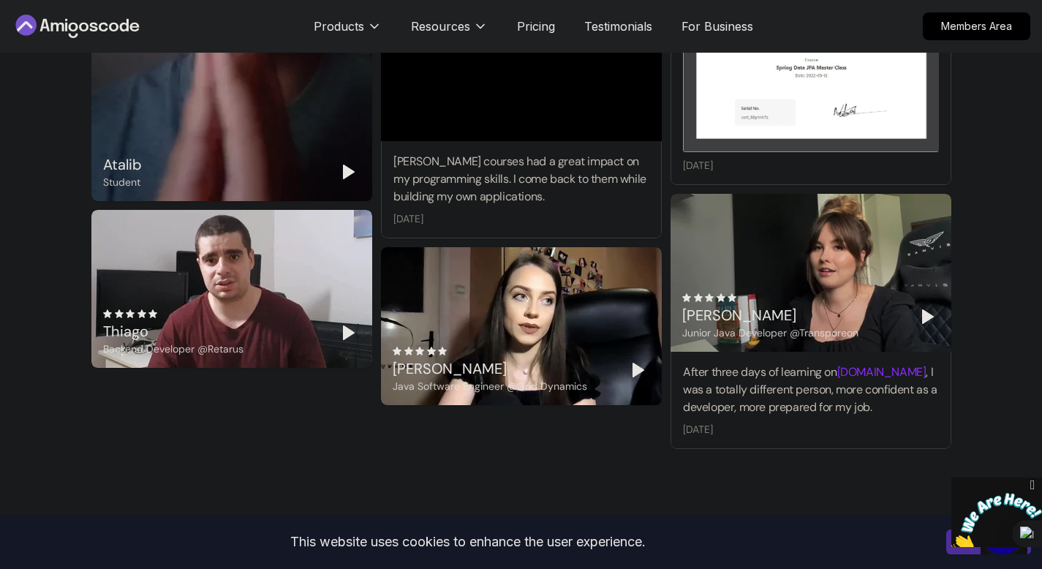
click at [929, 308] on icon "Play" at bounding box center [928, 317] width 18 height 18
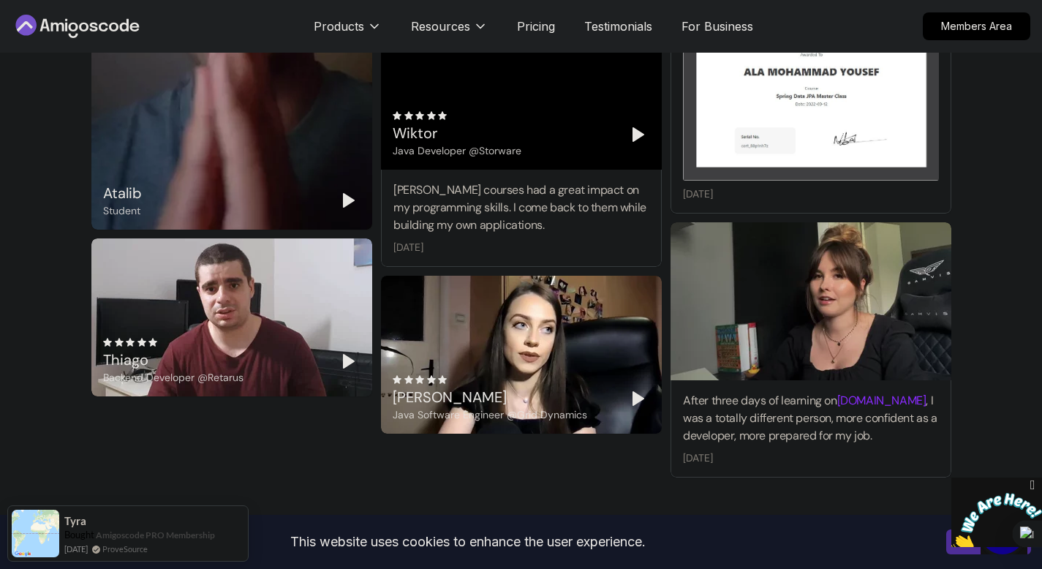
scroll to position [5366, 0]
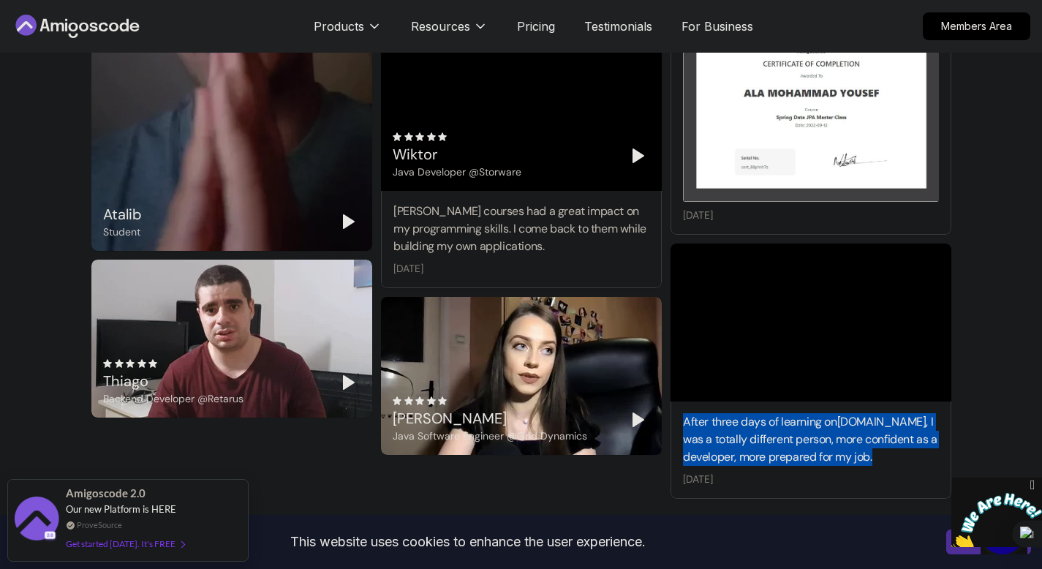
drag, startPoint x: 681, startPoint y: 405, endPoint x: 865, endPoint y: 448, distance: 188.5
click at [865, 448] on div "After three days of learning on [DOMAIN_NAME] , I was a totally different perso…" at bounding box center [811, 450] width 281 height 97
click at [753, 421] on div "After three days of learning on [DOMAIN_NAME] , I was a totally different perso…" at bounding box center [811, 439] width 256 height 53
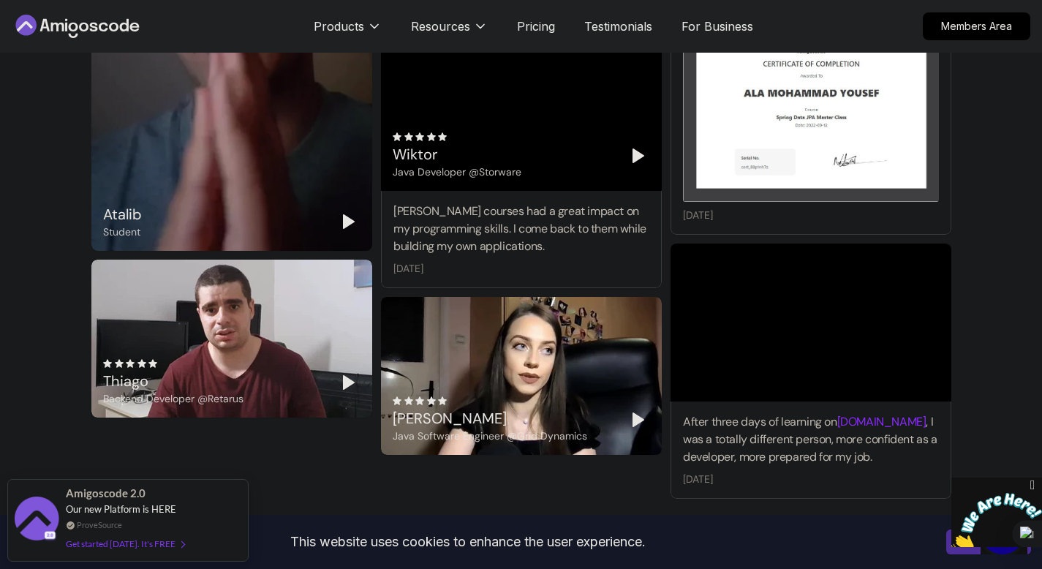
click at [871, 421] on div "After three days of learning on [DOMAIN_NAME] , I was a totally different perso…" at bounding box center [811, 439] width 256 height 53
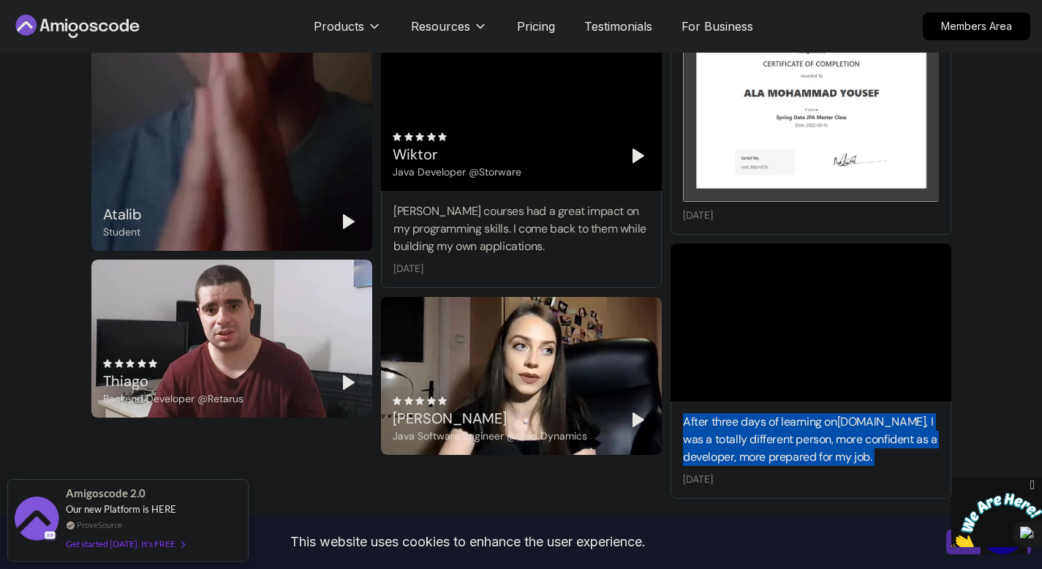
click at [871, 421] on div "After three days of learning on [DOMAIN_NAME] , I was a totally different perso…" at bounding box center [811, 439] width 256 height 53
click at [730, 413] on div "After three days of learning on [DOMAIN_NAME] , I was a totally different perso…" at bounding box center [811, 439] width 256 height 53
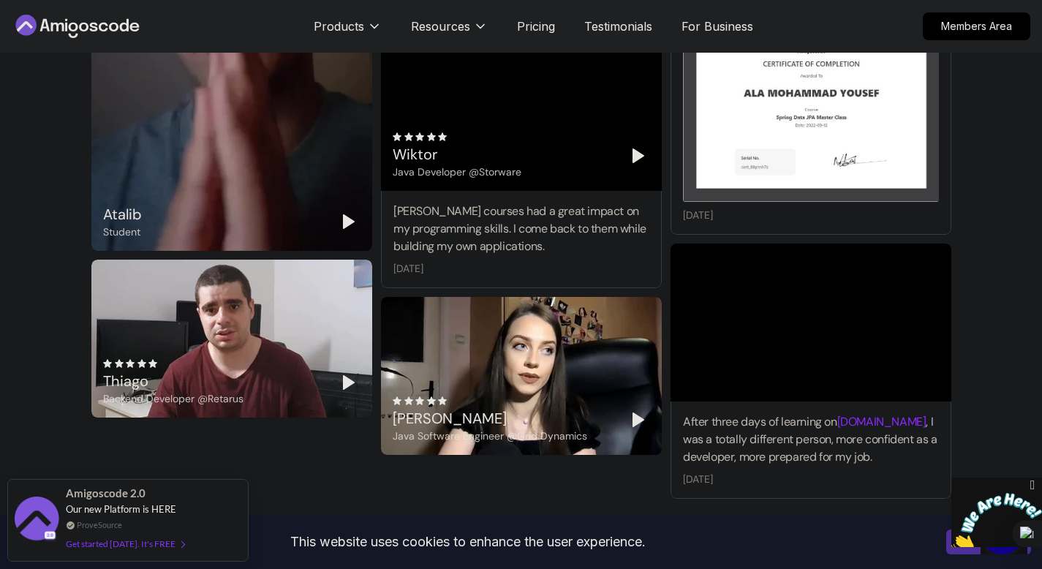
click at [690, 413] on div "After three days of learning on [DOMAIN_NAME] , I was a totally different perso…" at bounding box center [811, 439] width 256 height 53
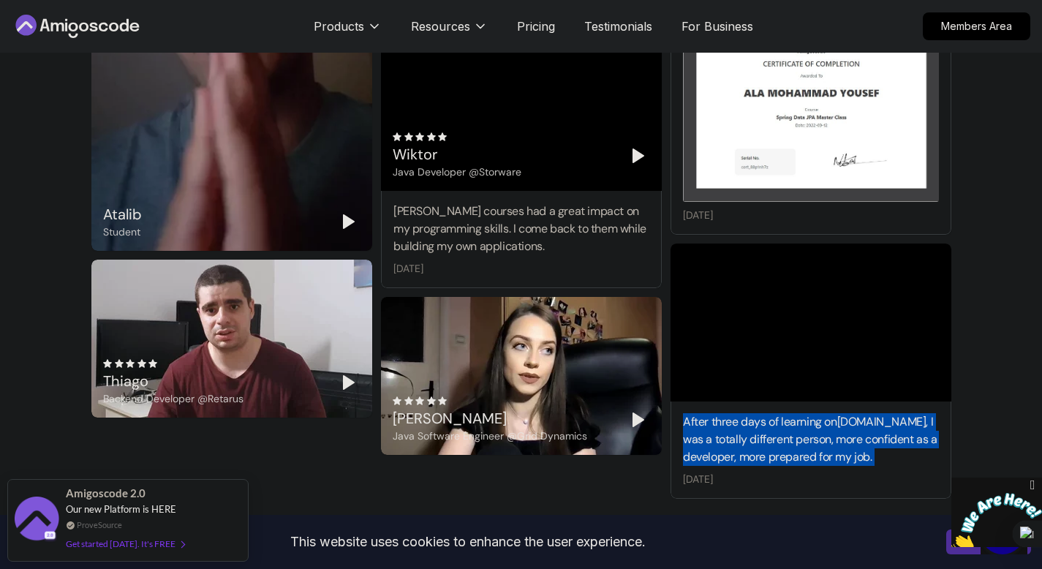
drag, startPoint x: 690, startPoint y: 403, endPoint x: 882, endPoint y: 443, distance: 196.6
click at [882, 443] on div "After three days of learning on [DOMAIN_NAME] , I was a totally different perso…" at bounding box center [811, 439] width 256 height 53
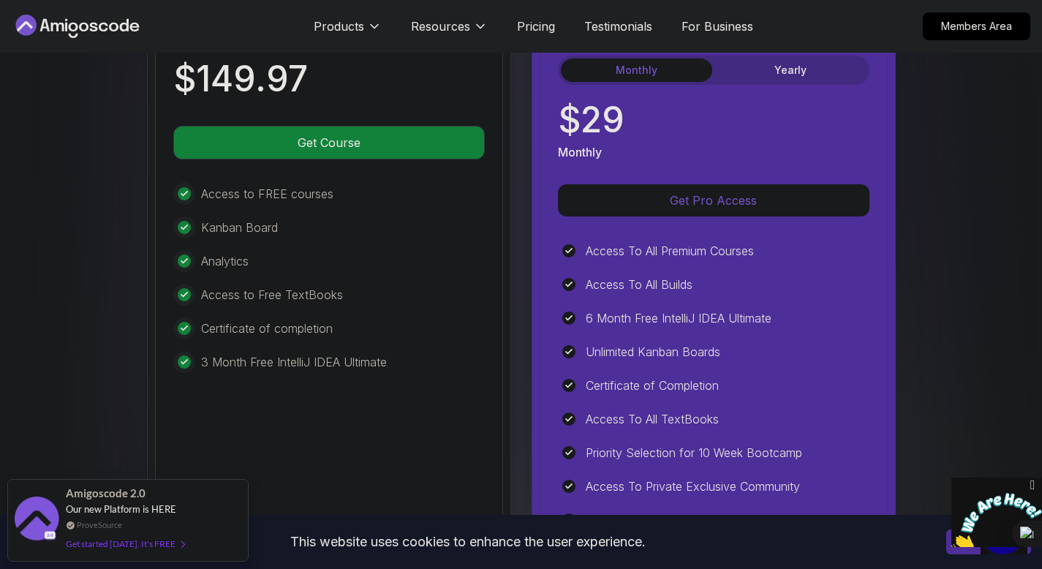
scroll to position [3377, 0]
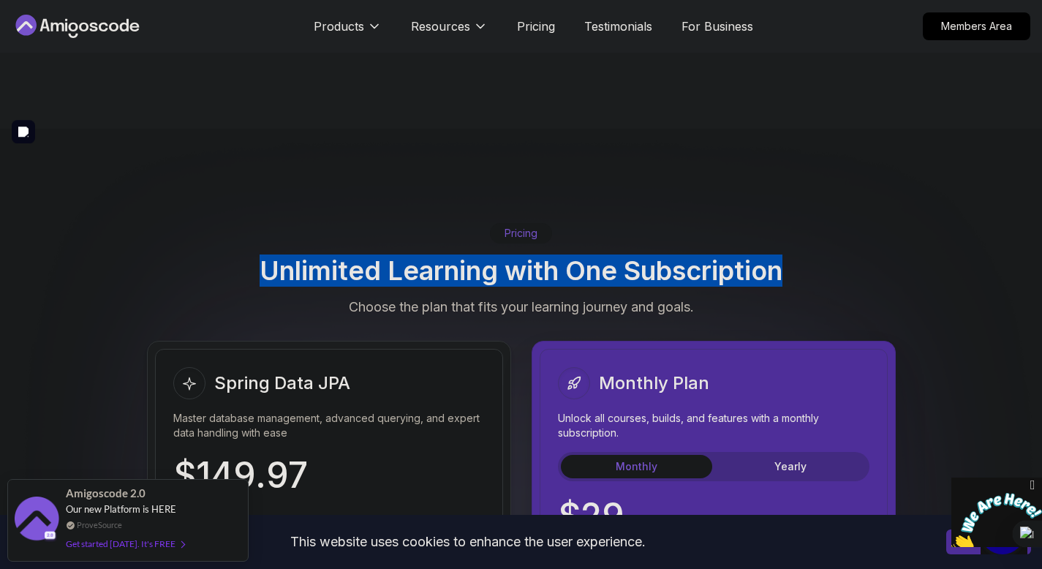
drag, startPoint x: 249, startPoint y: 243, endPoint x: 795, endPoint y: 245, distance: 546.5
click at [795, 245] on div "Pricing Unlimited Learning with One Subscription Choose the plan that fits your…" at bounding box center [522, 269] width 1024 height 95
